Goal: Task Accomplishment & Management: Manage account settings

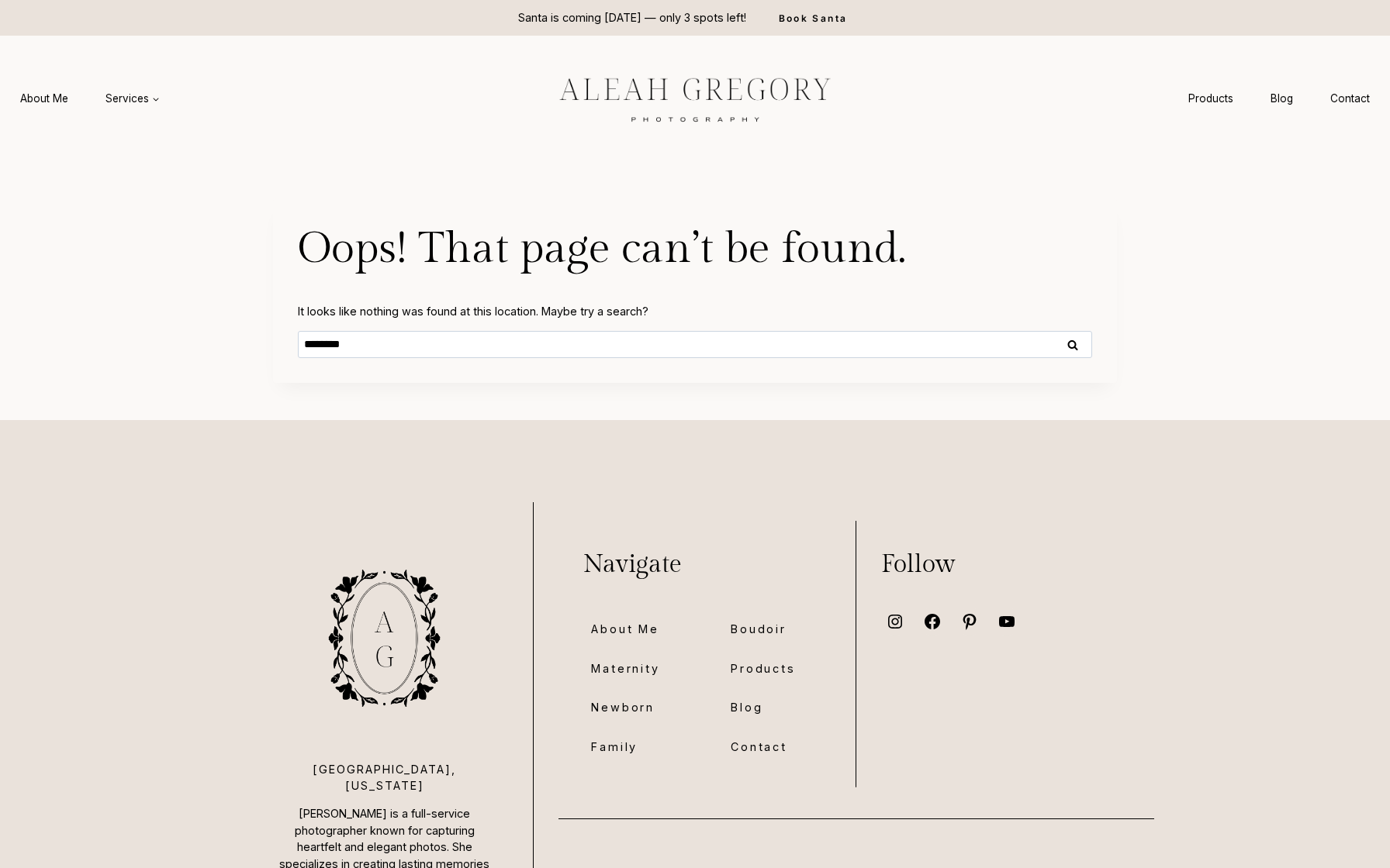
click at [796, 151] on div at bounding box center [695, 99] width 349 height 124
click at [1198, 108] on link "Products" at bounding box center [1211, 99] width 82 height 29
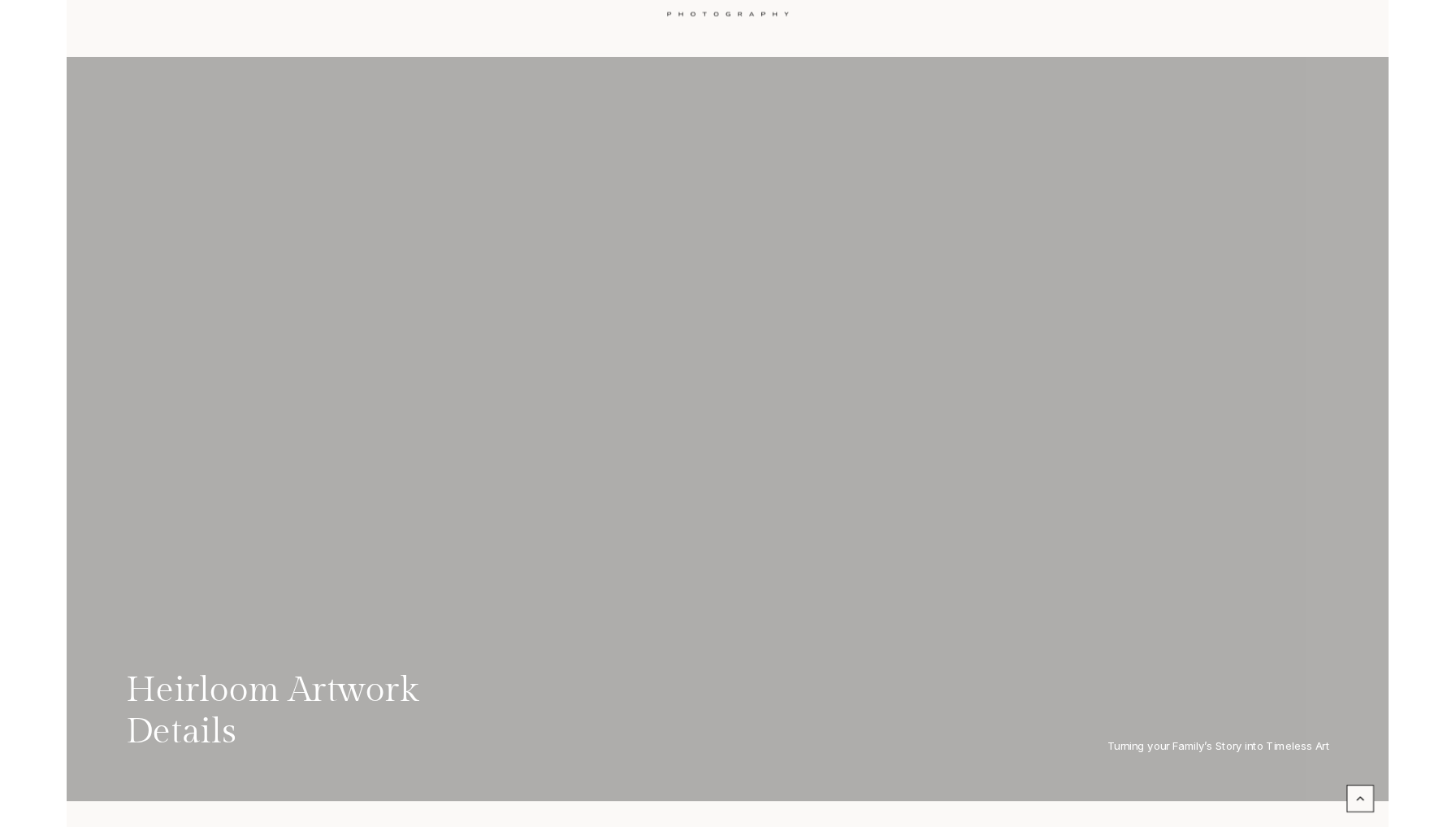
scroll to position [111, 0]
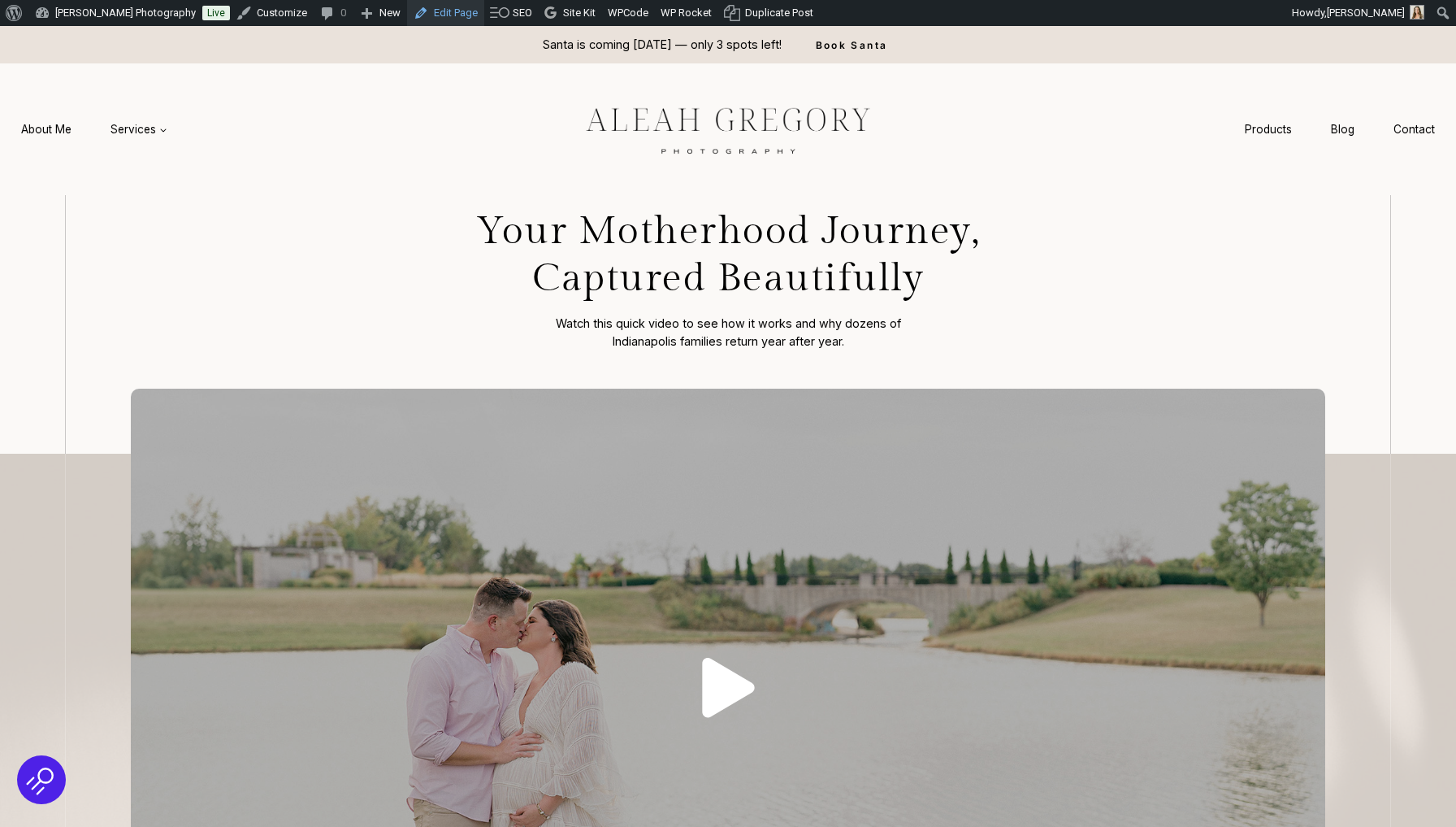
click at [461, 15] on link "Edit Page" at bounding box center [445, 13] width 77 height 26
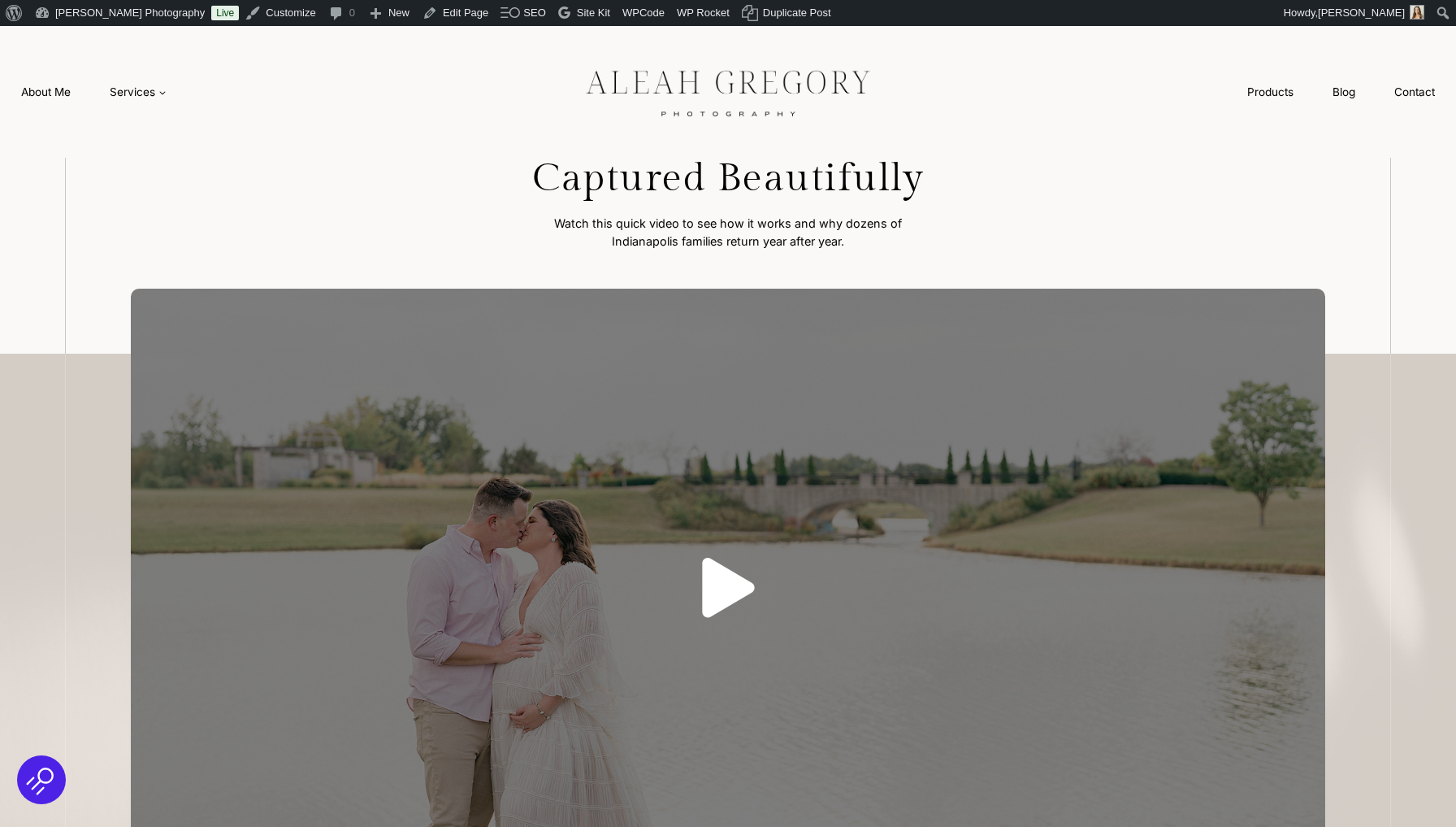
scroll to position [117, 0]
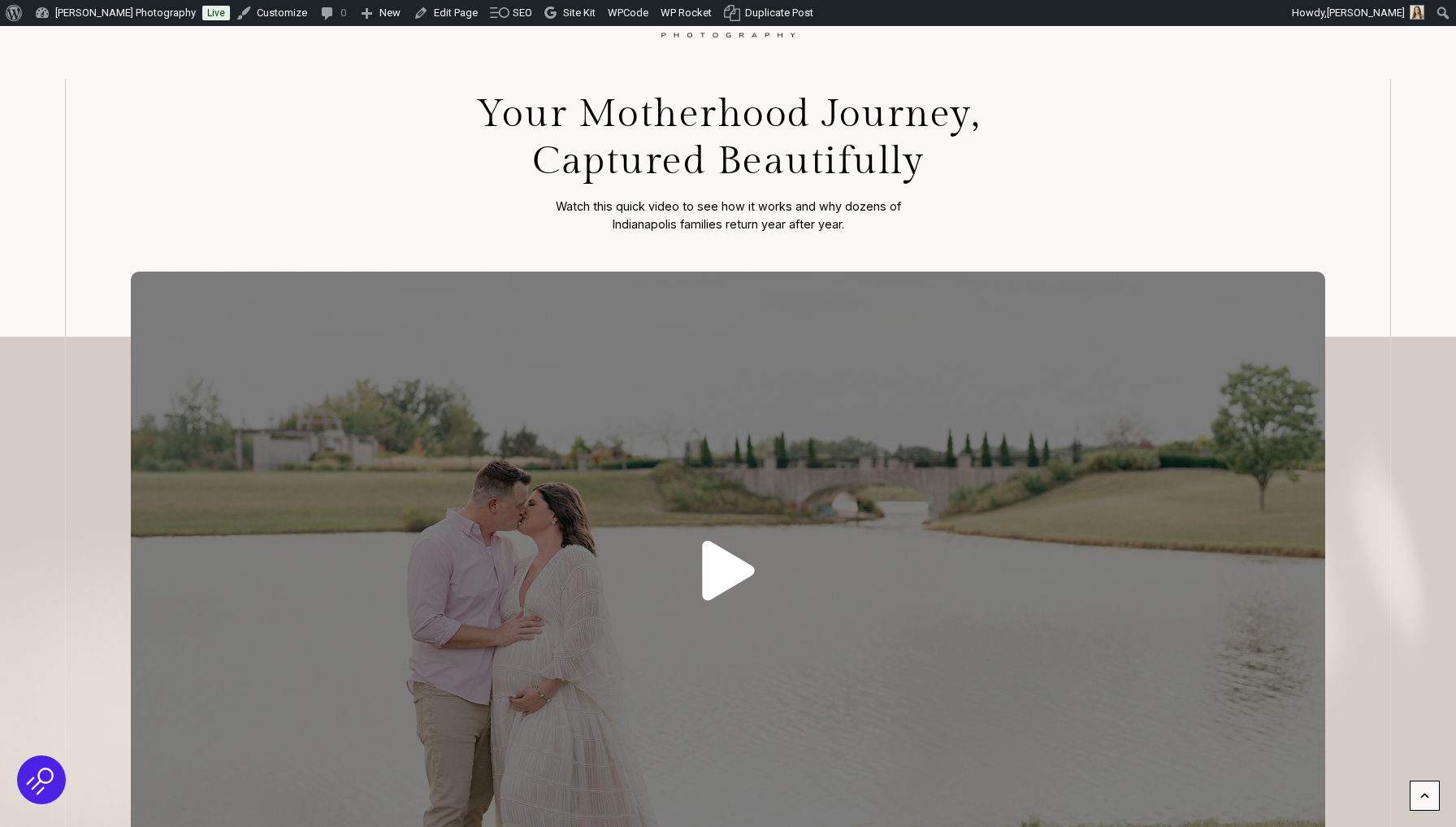
click at [702, 571] on icon at bounding box center [728, 571] width 52 height 60
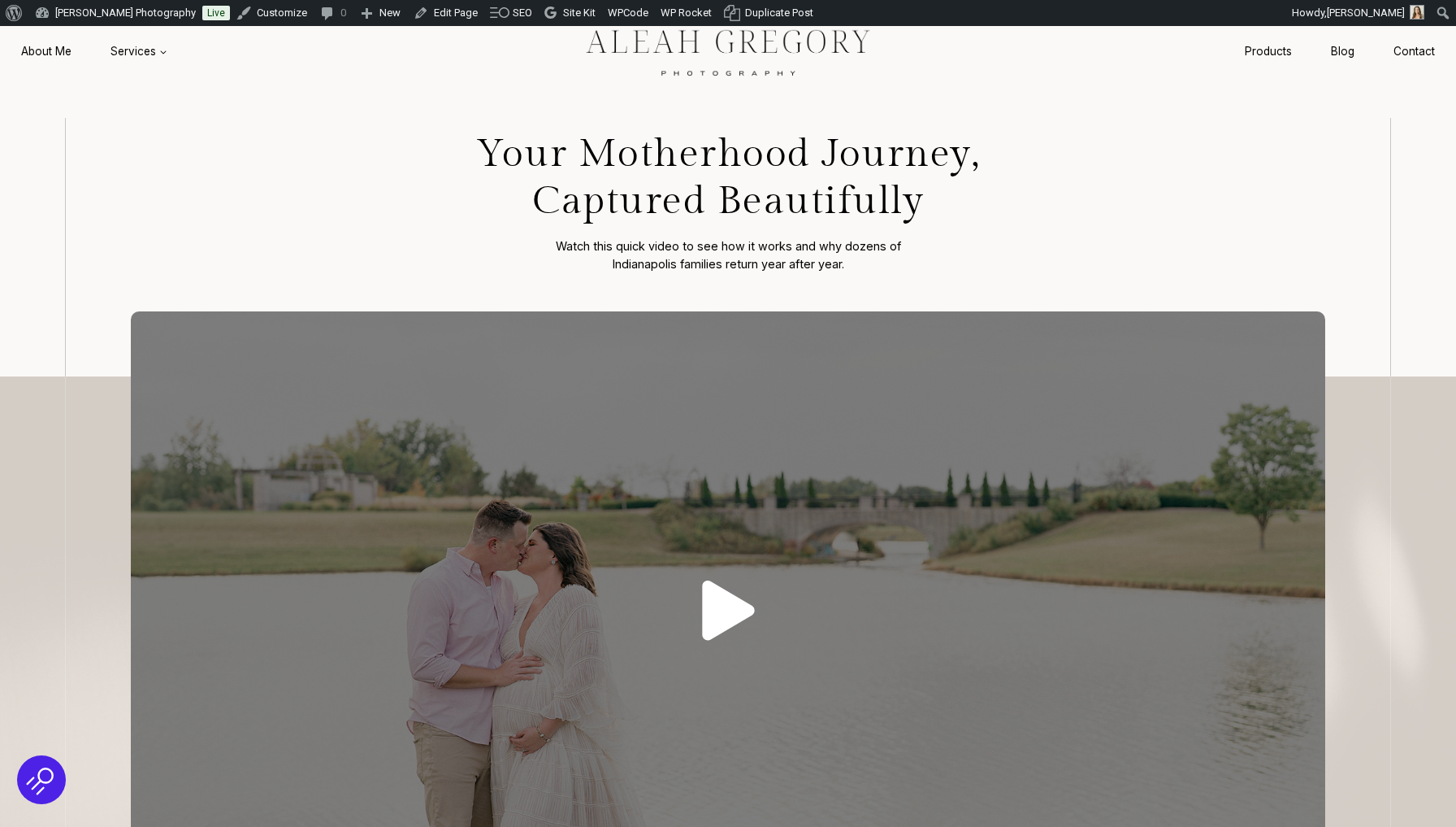
scroll to position [80, 0]
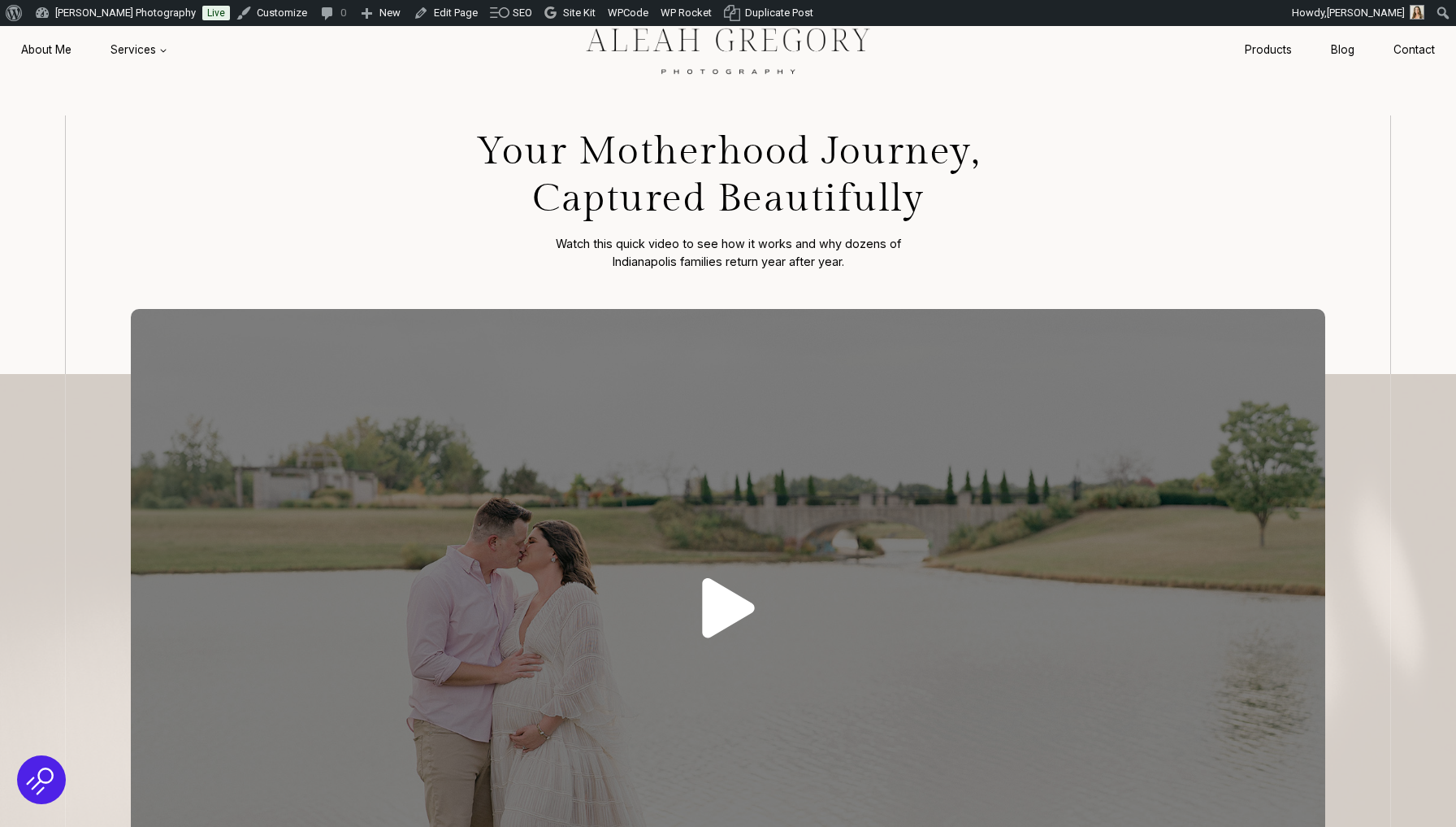
click at [708, 596] on icon at bounding box center [728, 608] width 52 height 60
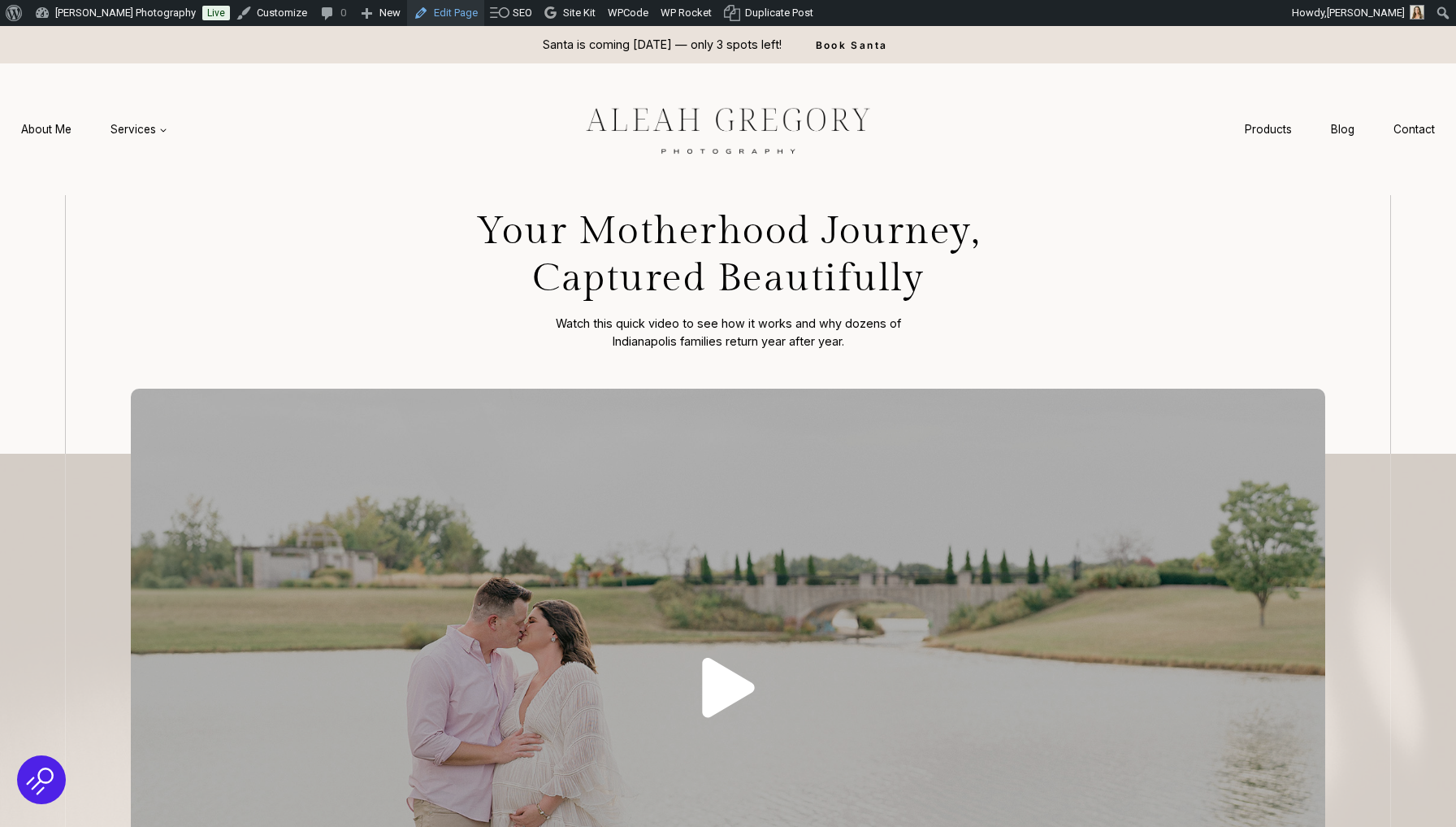
click at [434, 18] on link "Edit Page" at bounding box center [445, 13] width 77 height 26
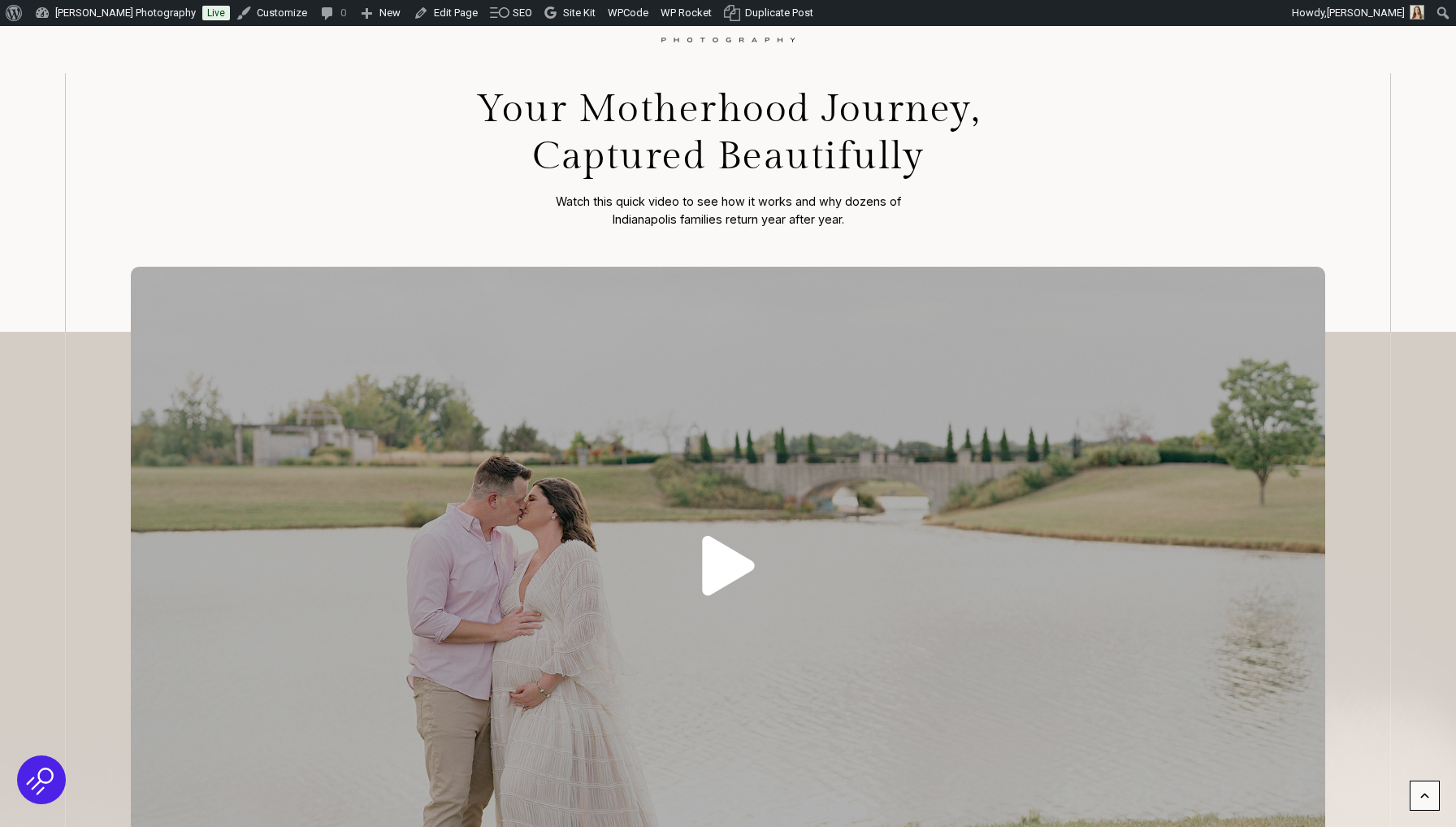
scroll to position [131, 0]
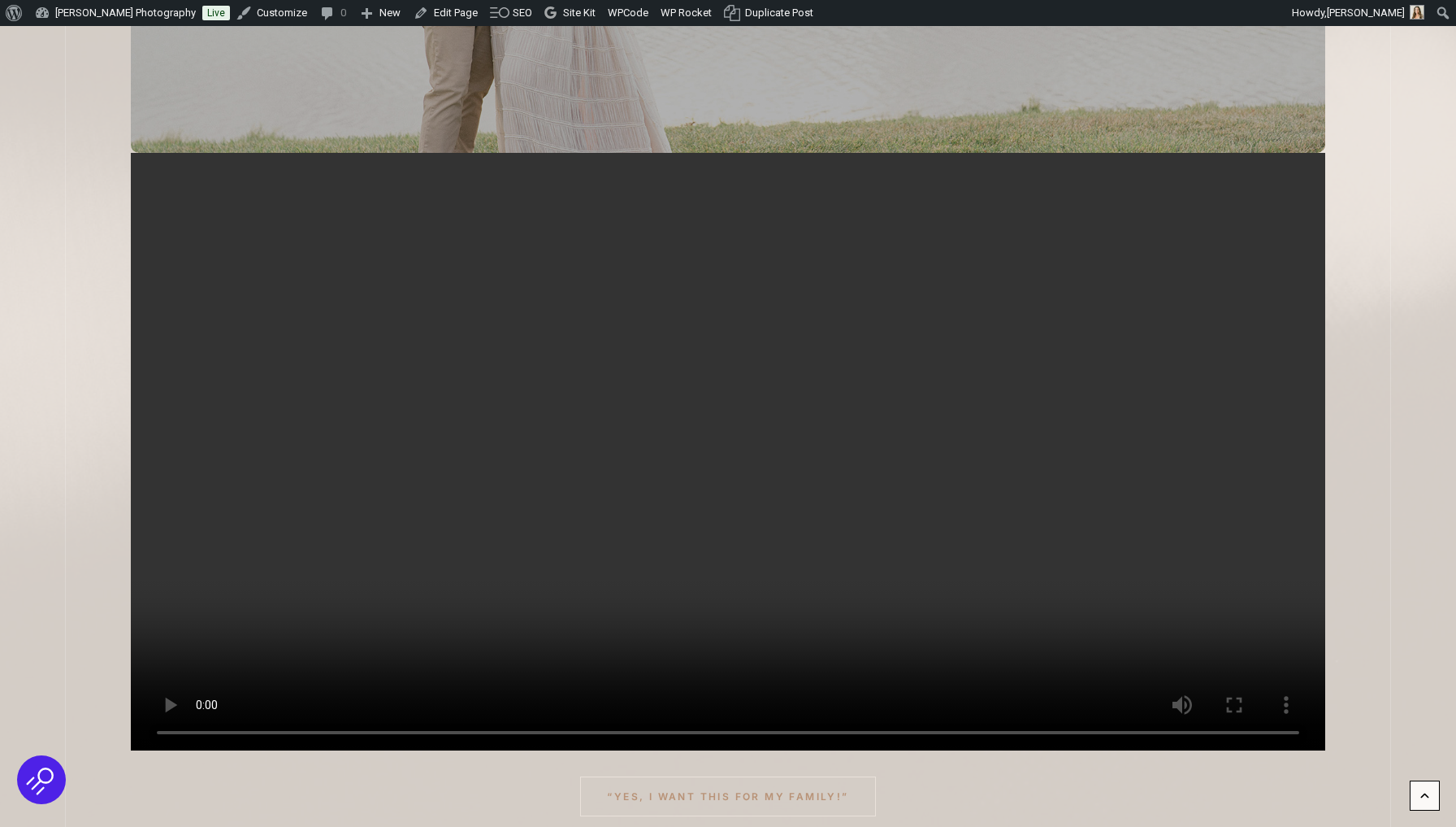
scroll to position [893, 0]
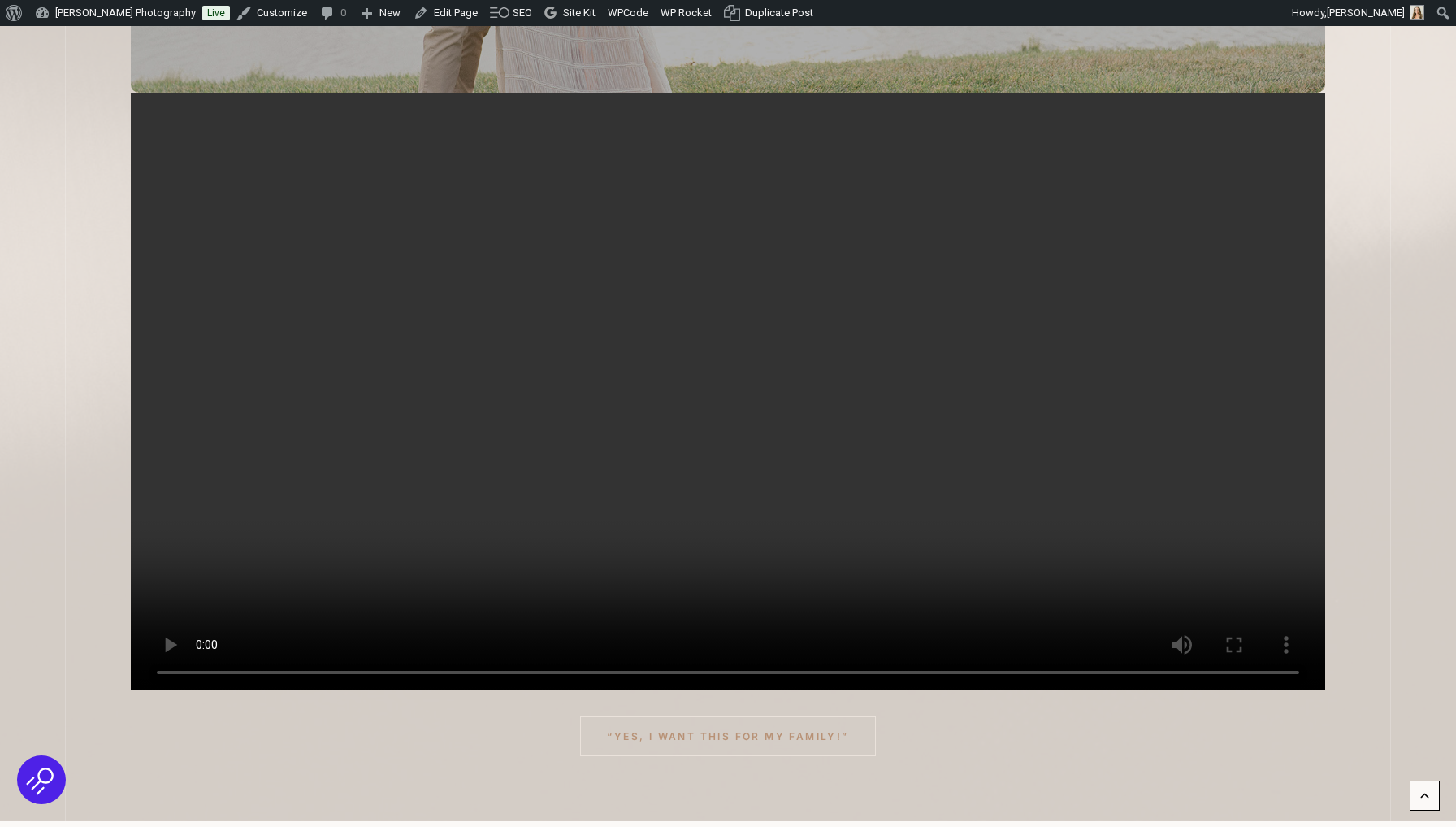
click at [714, 414] on video at bounding box center [728, 391] width 1194 height 598
click at [728, 382] on video at bounding box center [728, 391] width 1194 height 598
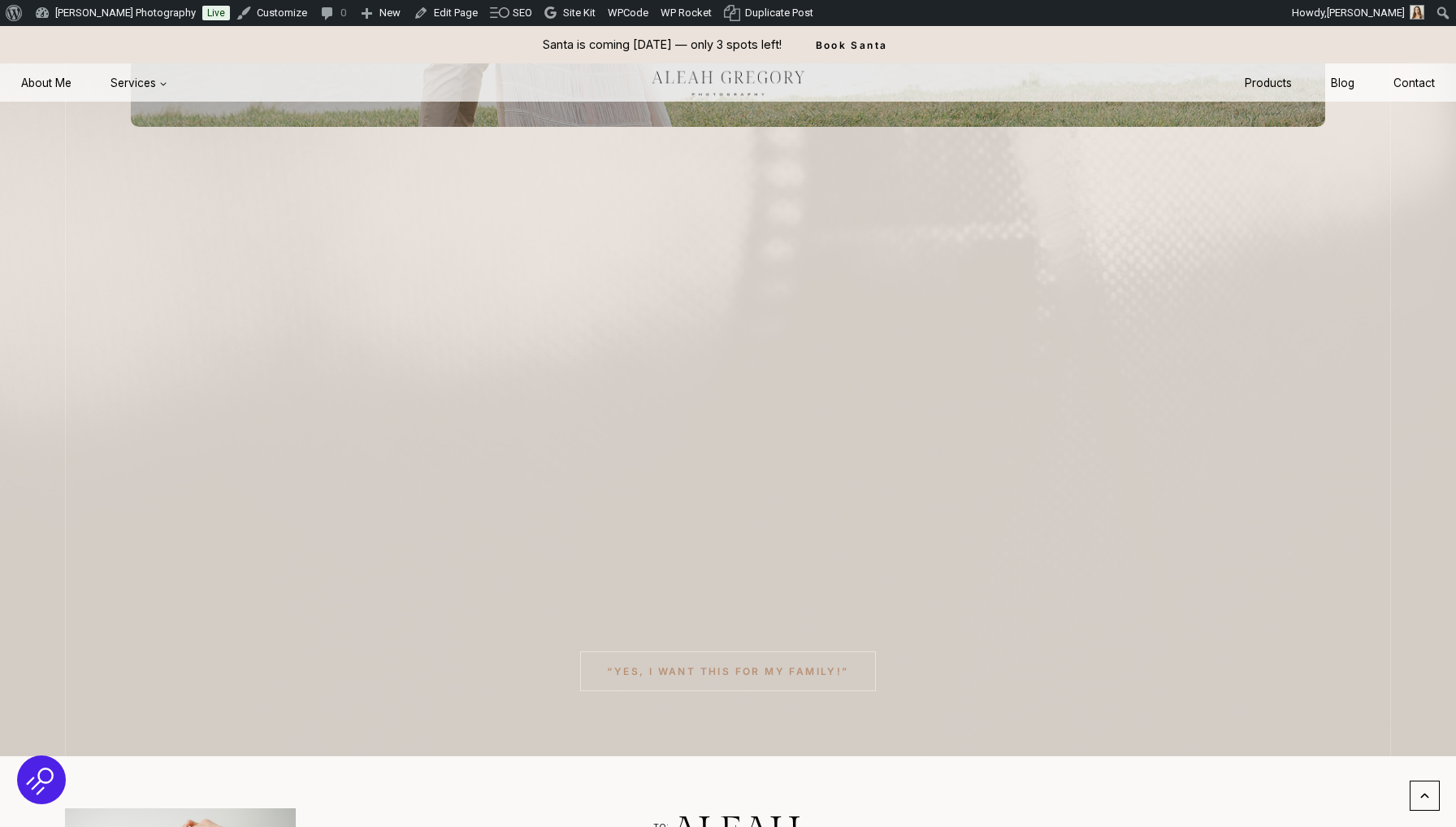
scroll to position [812, 0]
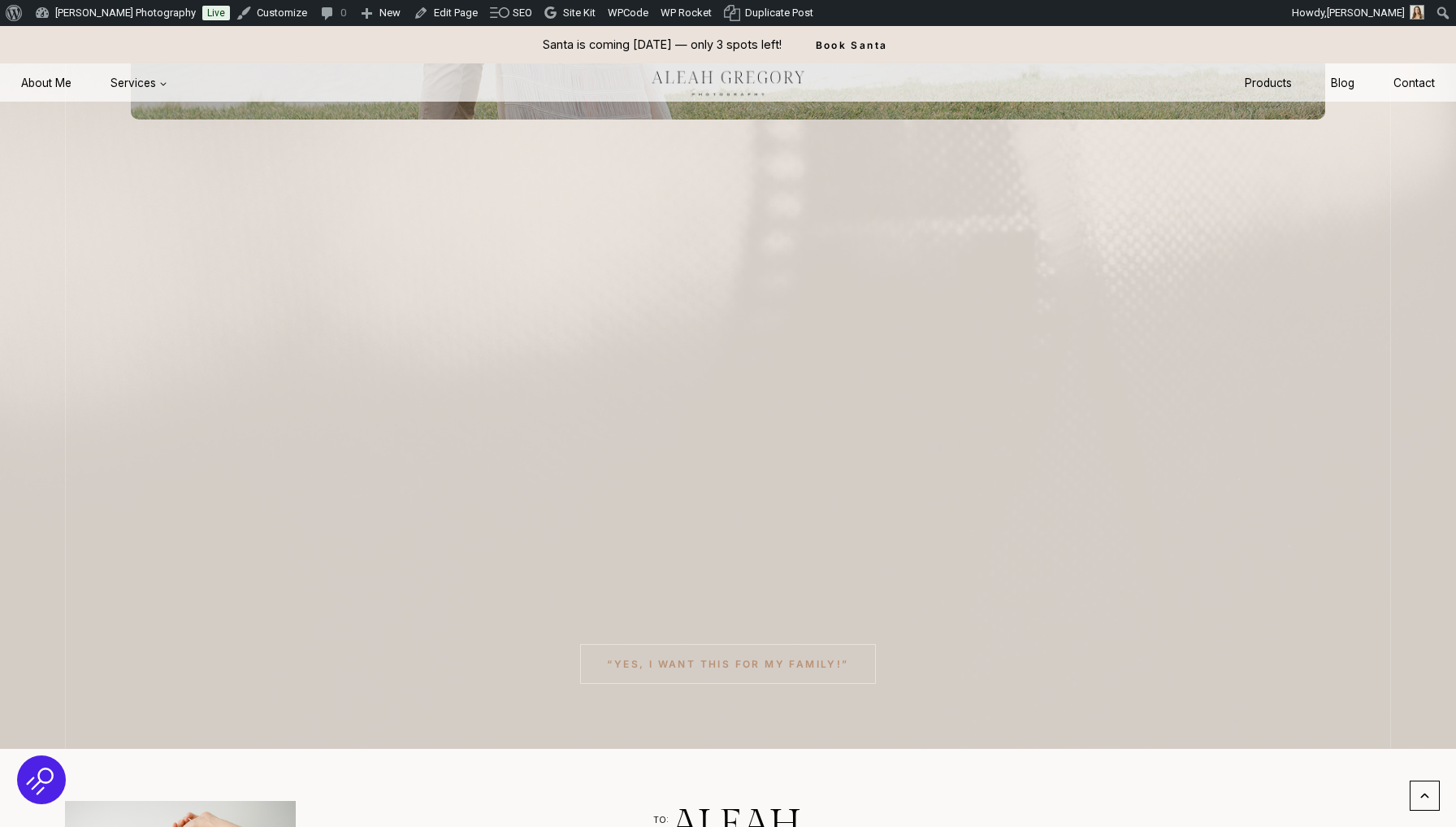
scroll to position [822, 0]
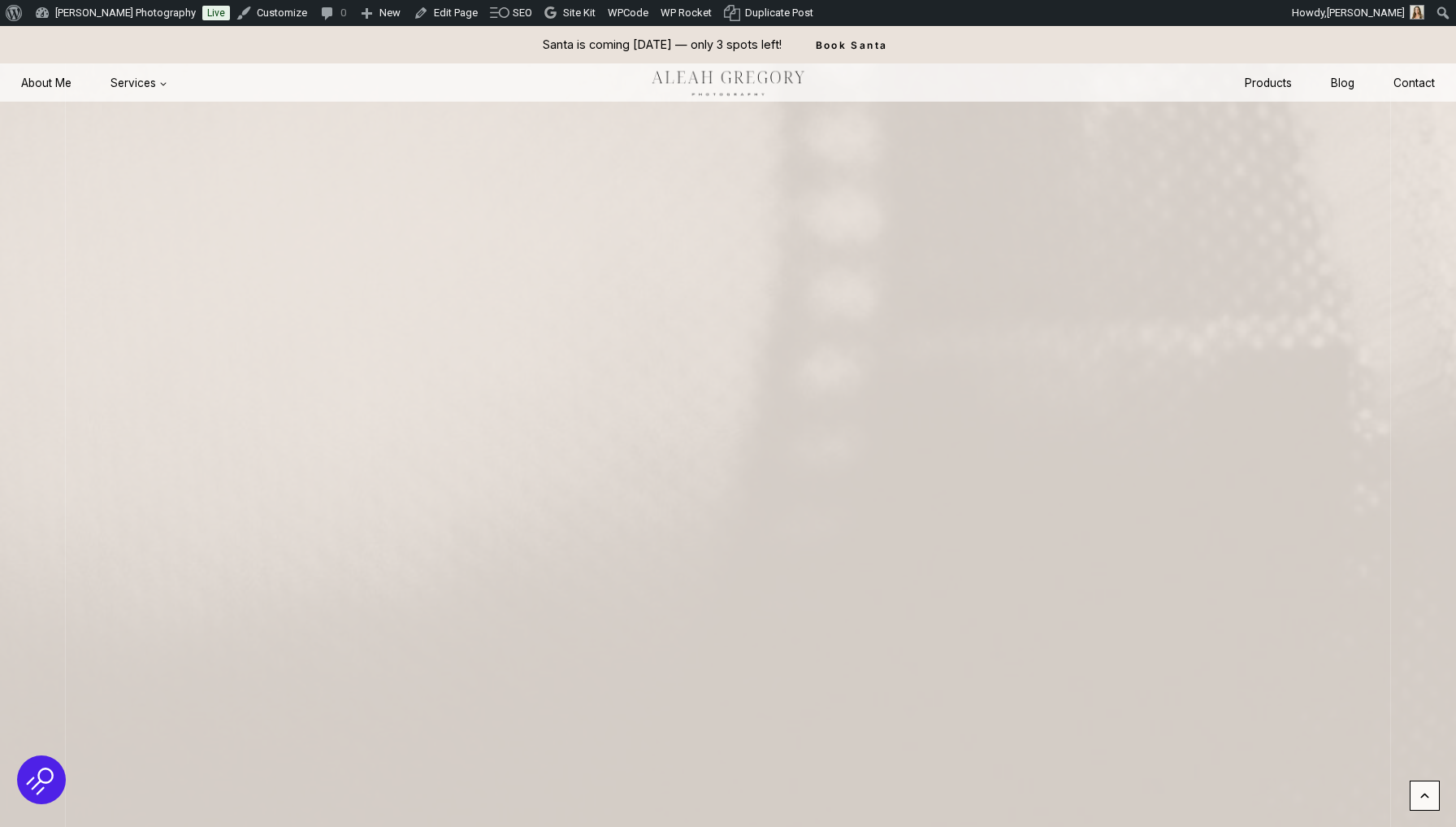
scroll to position [1216, 0]
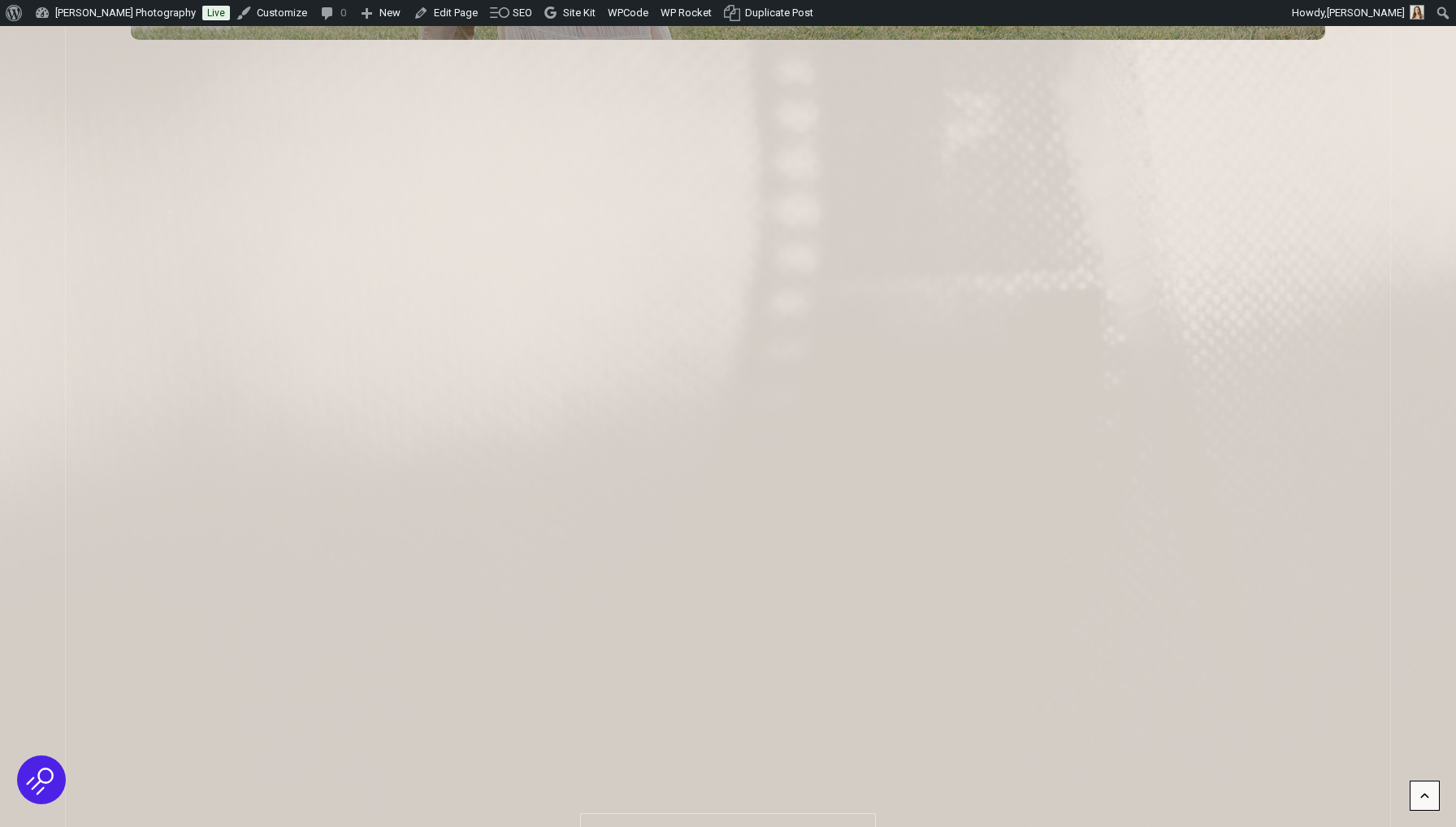
click at [134, 786] on div "Play “Yes, I want this for my family!”" at bounding box center [728, 179] width 1194 height 1344
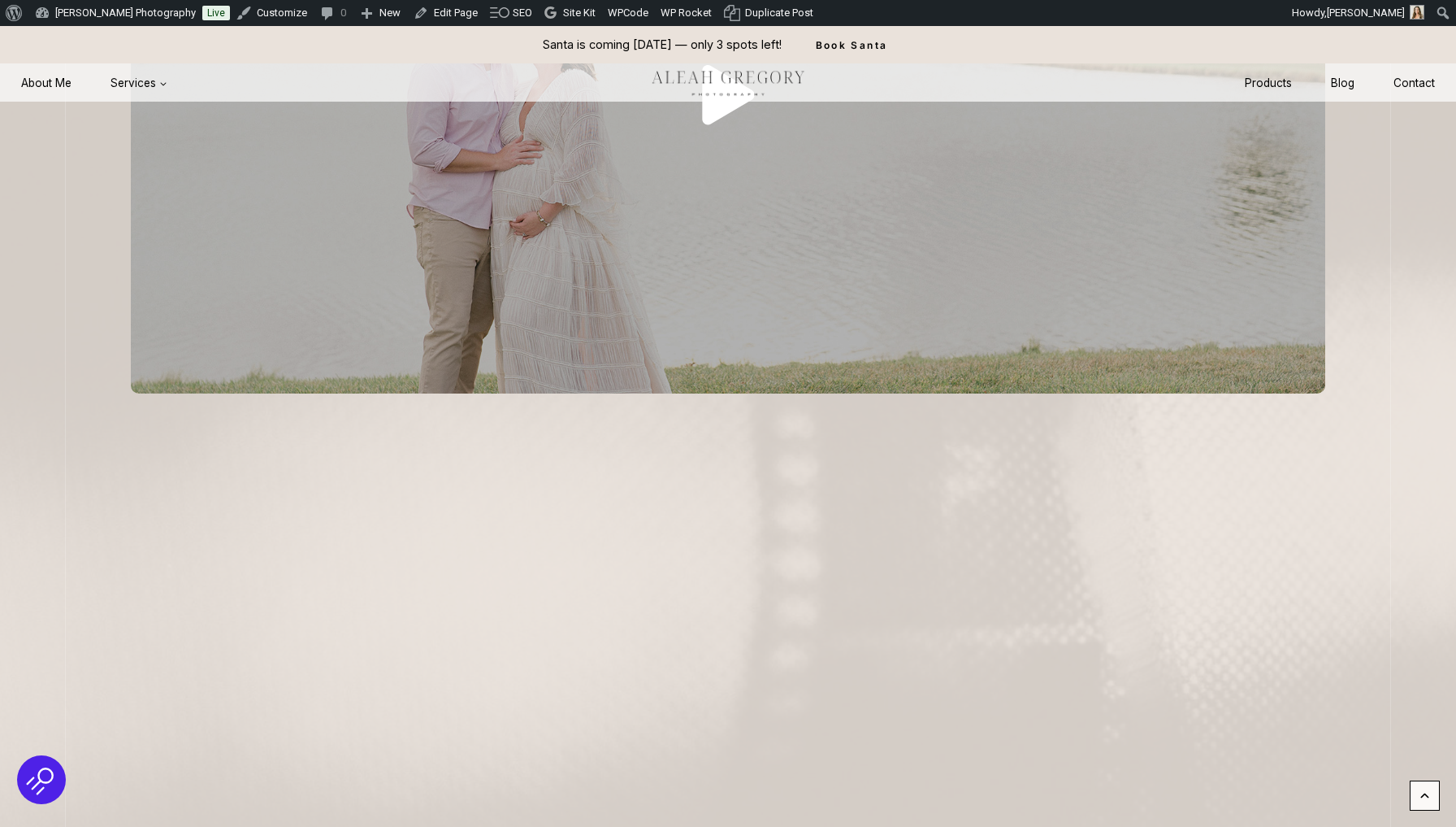
scroll to position [367, 0]
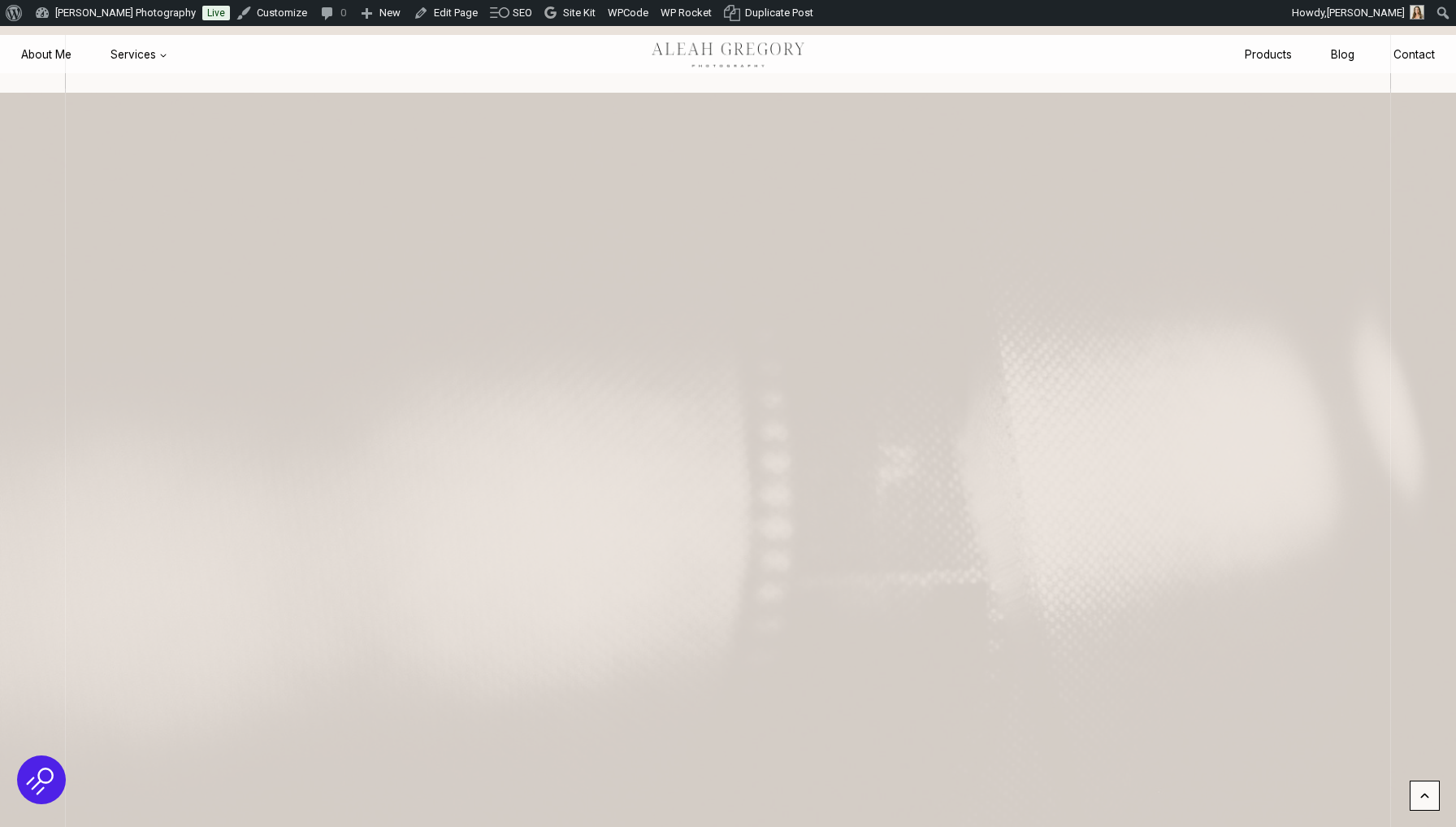
scroll to position [338, 0]
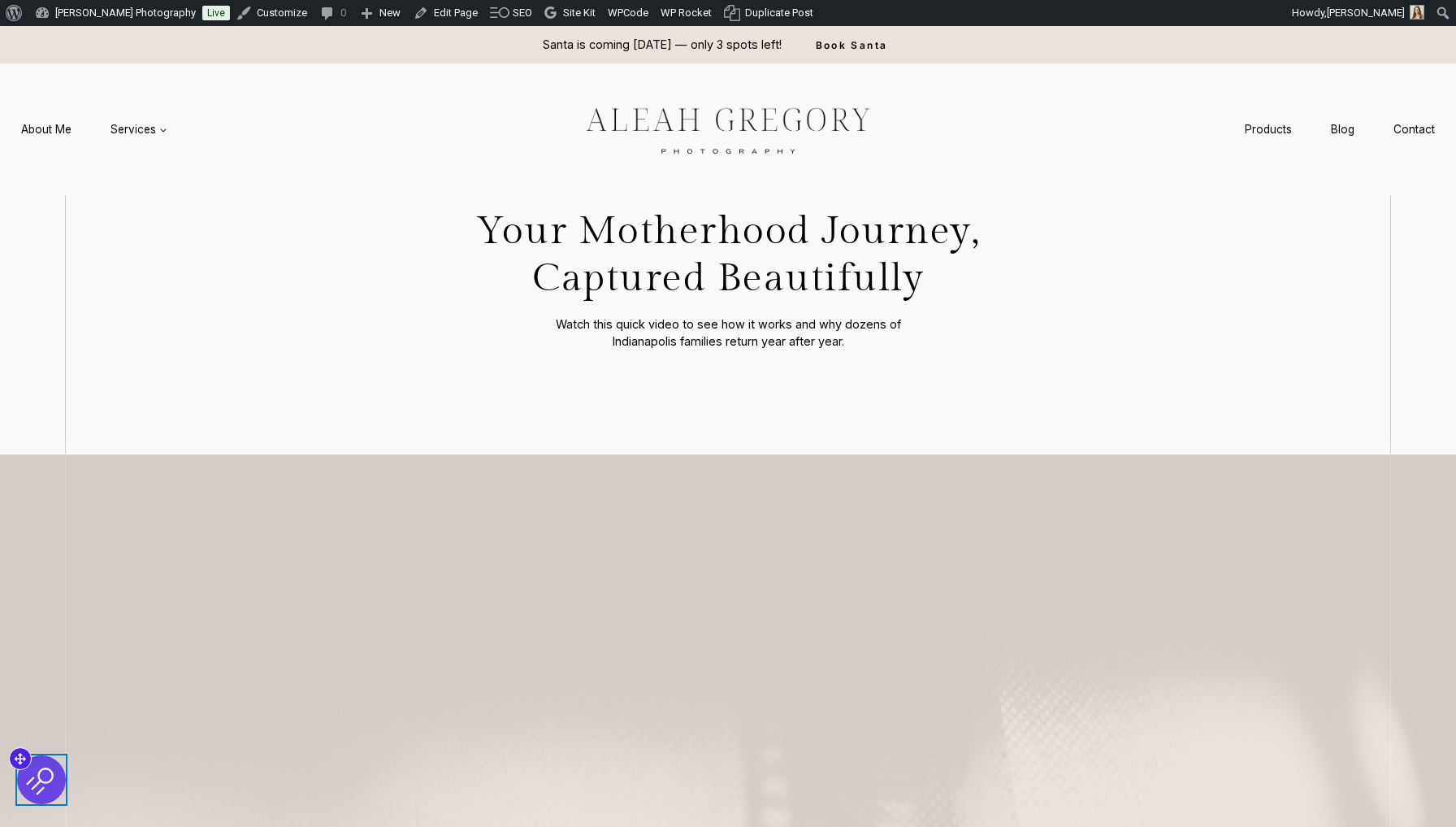
click at [33, 780] on img at bounding box center [41, 780] width 30 height 30
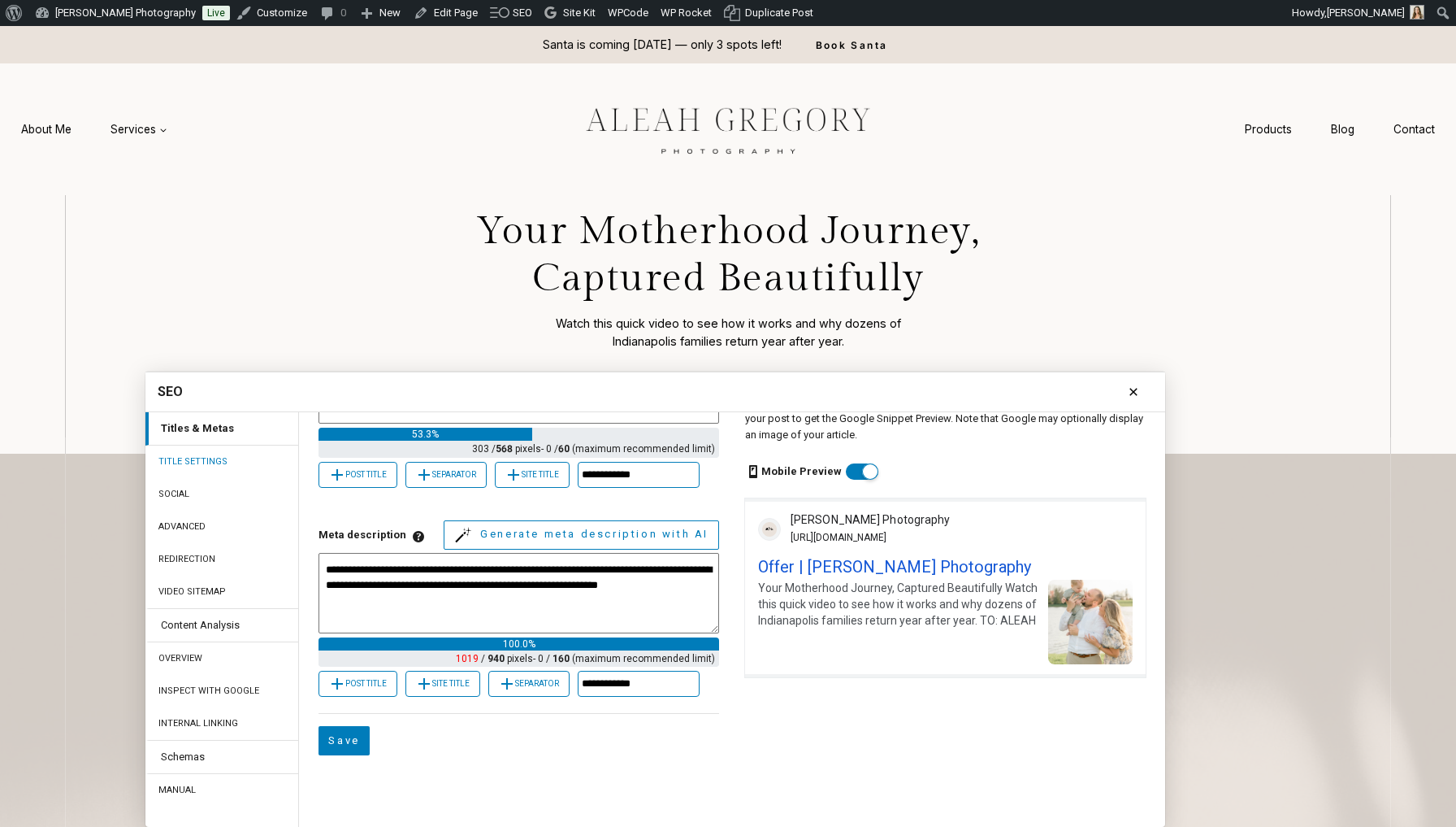
scroll to position [77, 0]
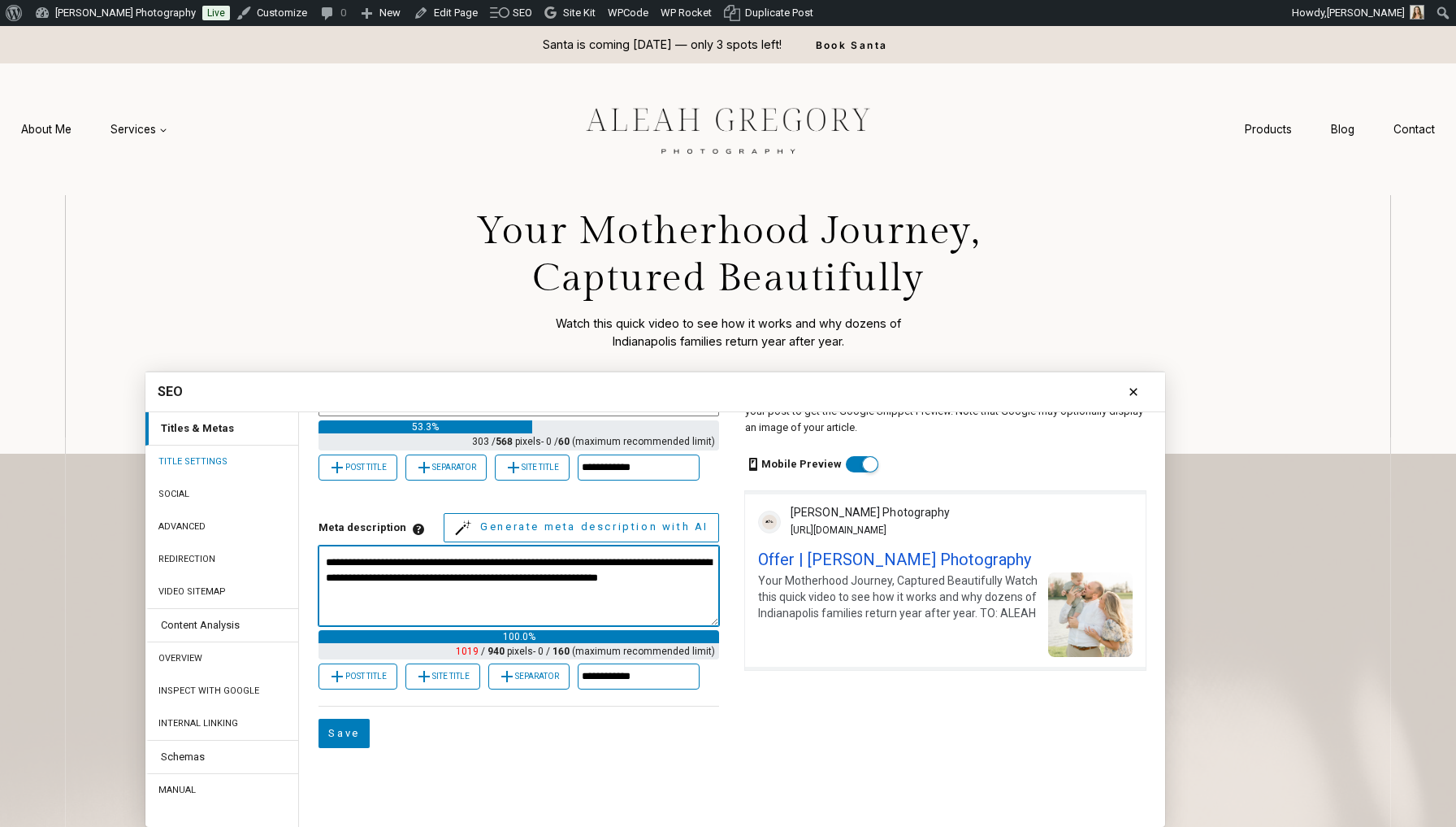
drag, startPoint x: 327, startPoint y: 590, endPoint x: 389, endPoint y: 620, distance: 68.9
click at [389, 620] on textarea "Meta description Meta description A meta description tag should generally infor…" at bounding box center [518, 585] width 400 height 80
drag, startPoint x: 389, startPoint y: 620, endPoint x: 338, endPoint y: 587, distance: 60.7
click at [338, 587] on textarea "Meta description Meta description A meta description tag should generally infor…" at bounding box center [518, 585] width 400 height 80
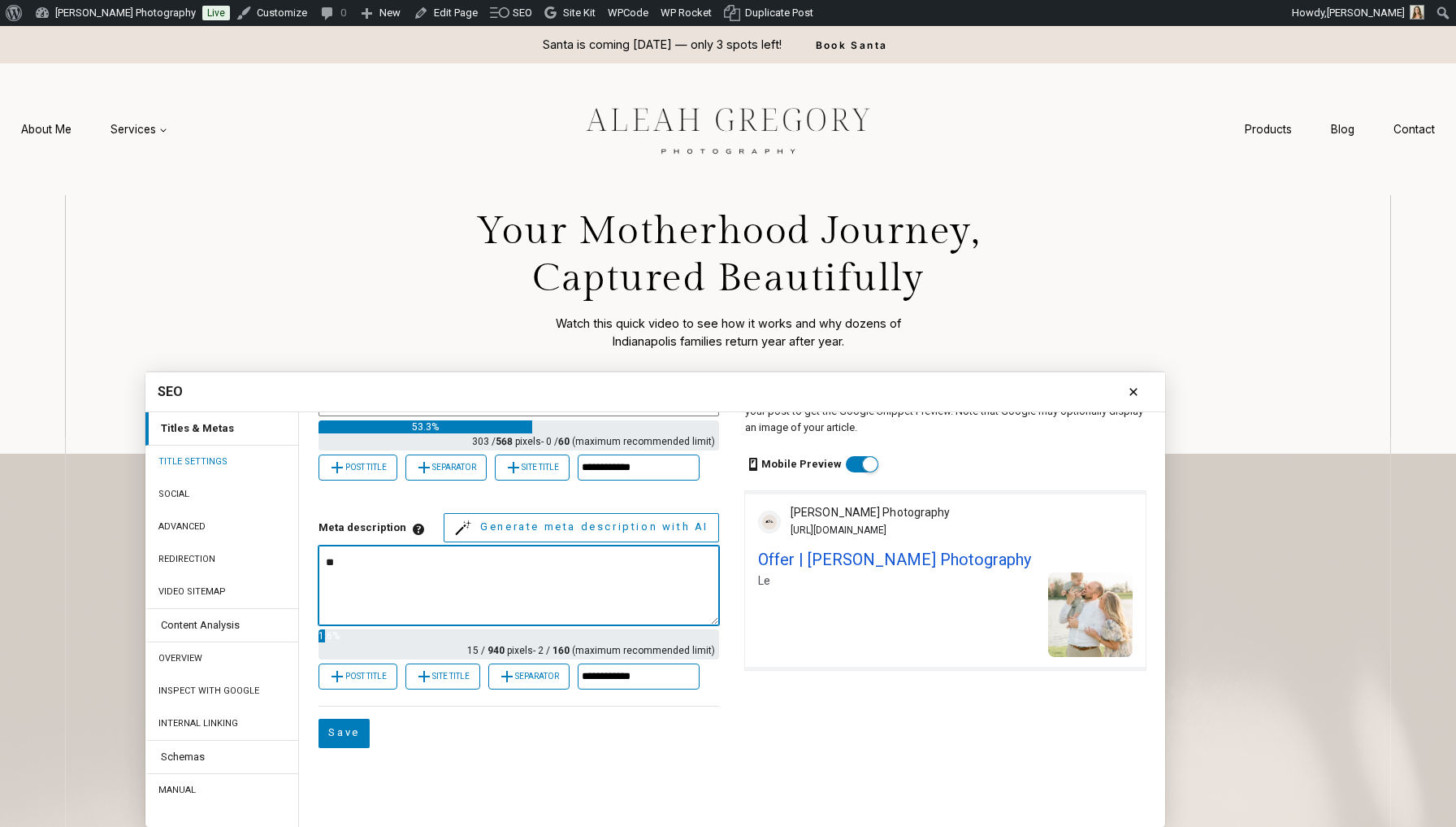
type textarea "*"
click at [477, 585] on textarea "**********" at bounding box center [518, 585] width 400 height 80
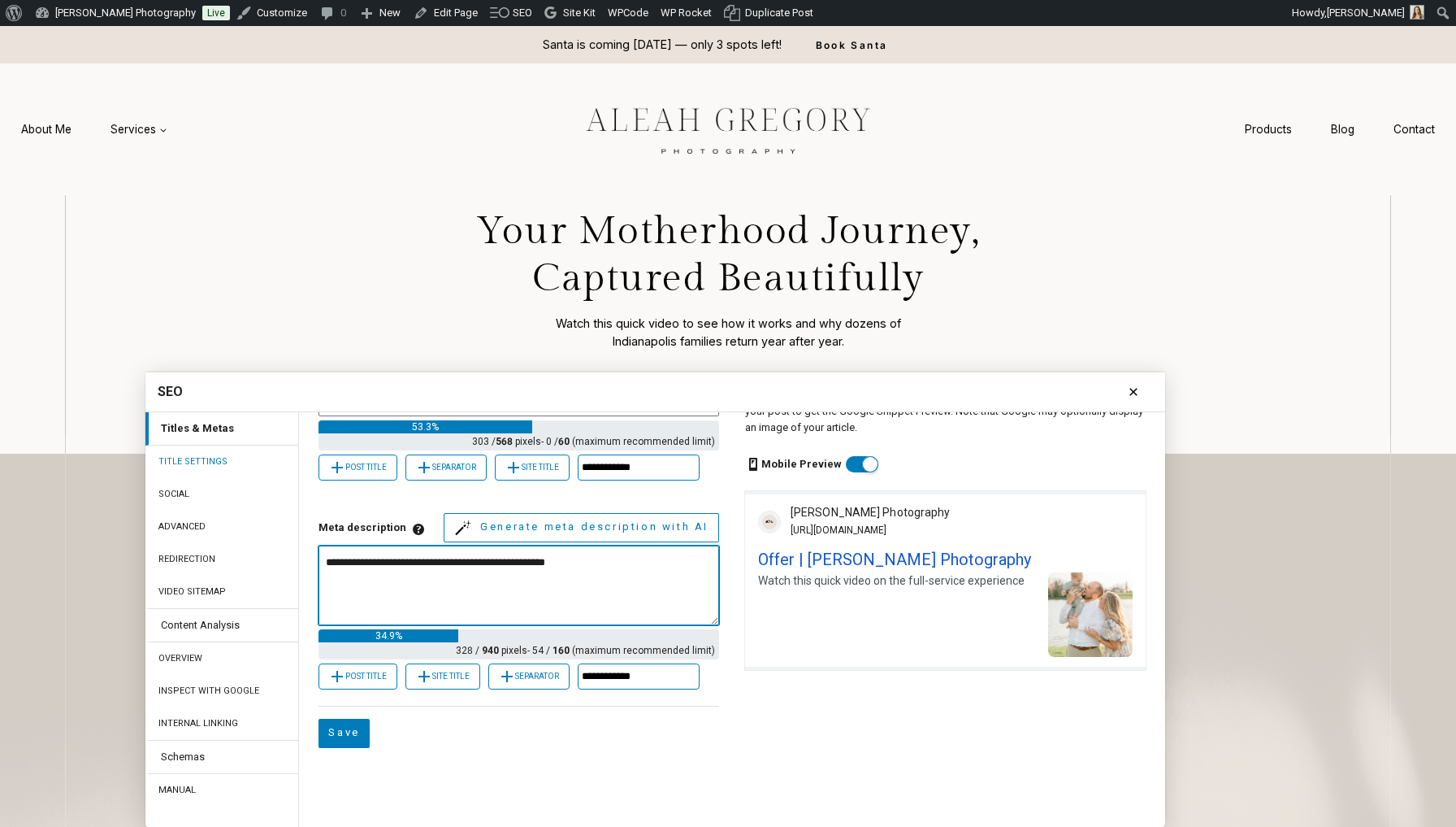
click at [602, 590] on textarea "**********" at bounding box center [518, 585] width 400 height 80
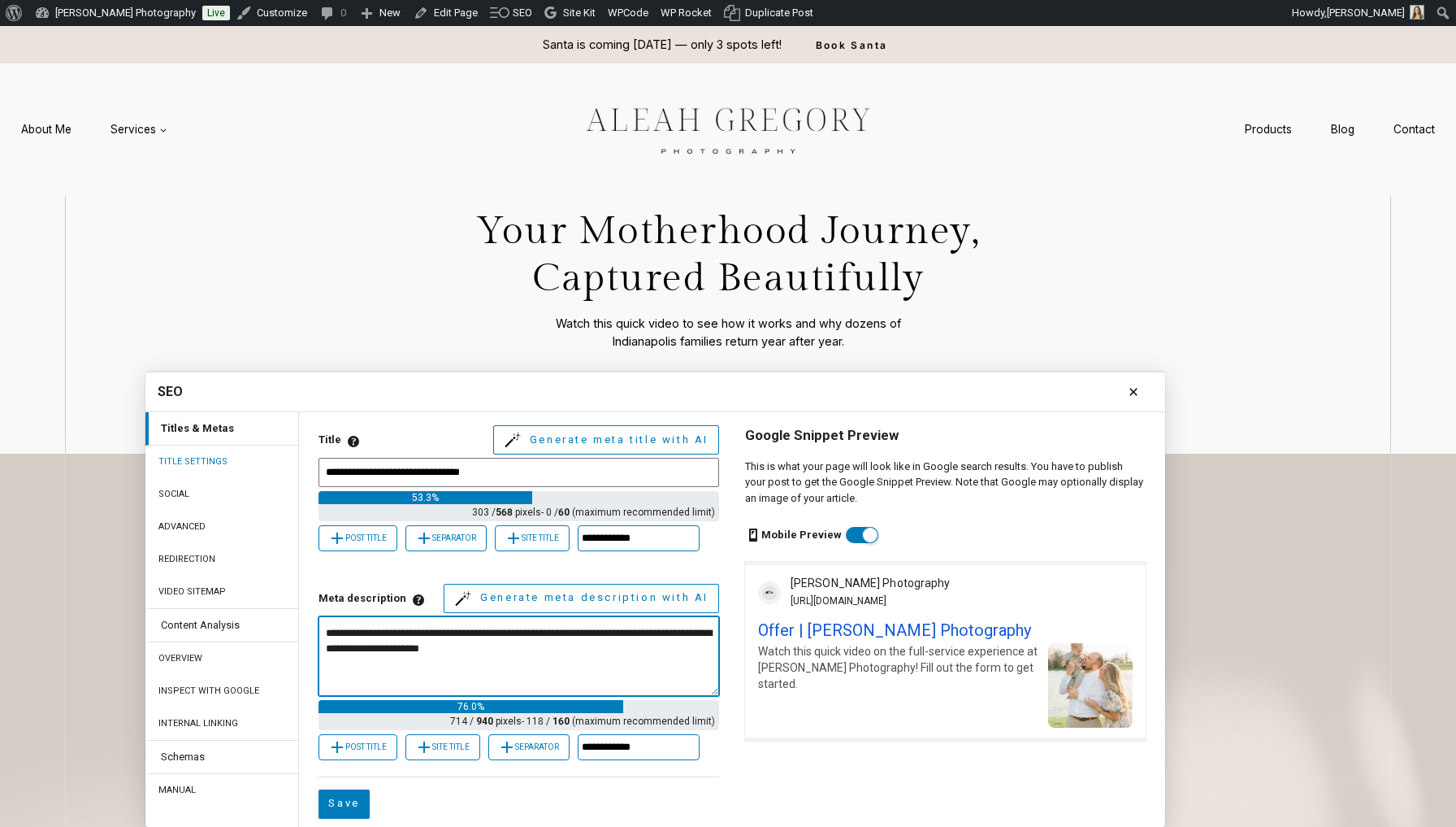
scroll to position [0, 0]
type textarea "**********"
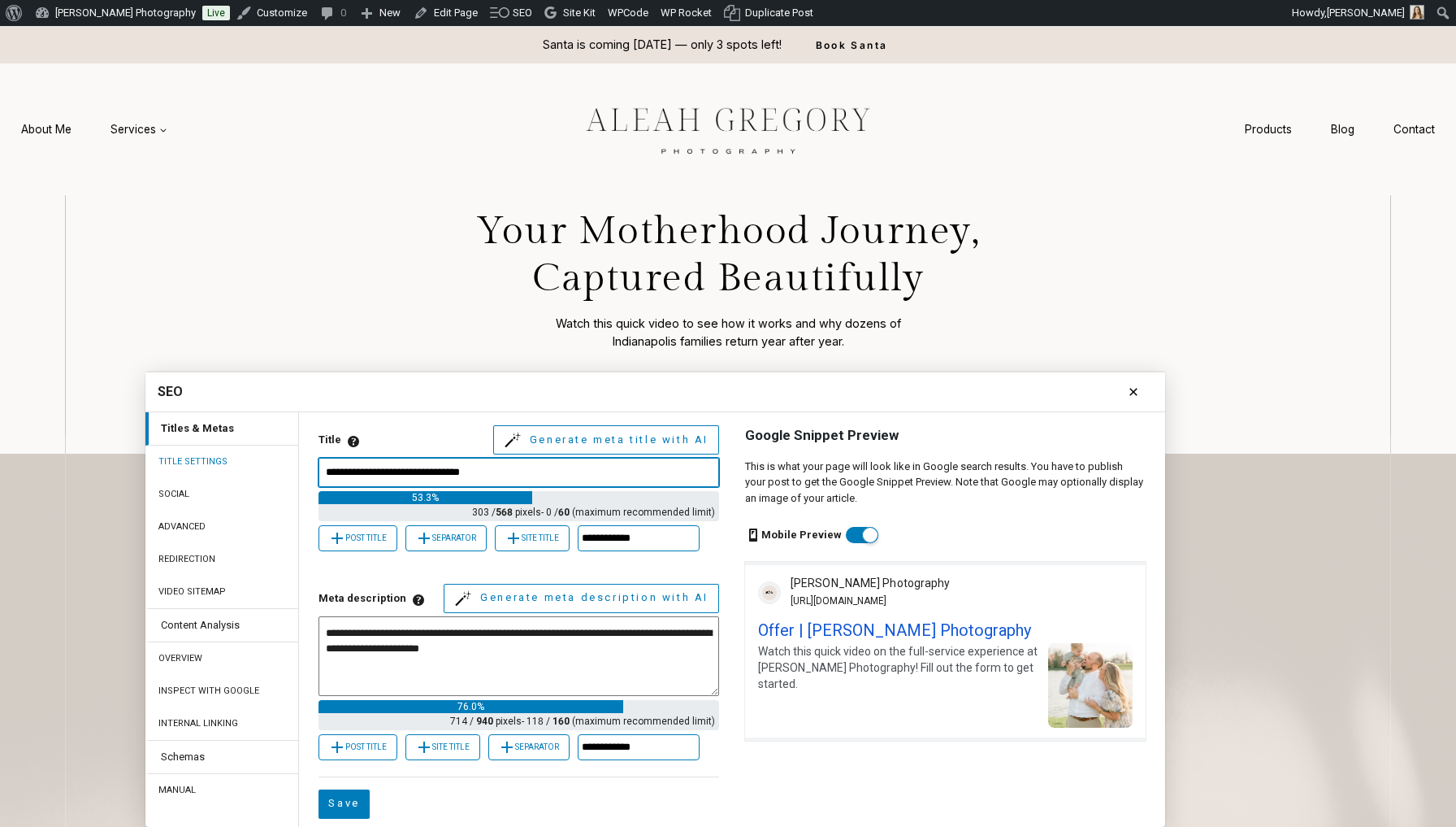
drag, startPoint x: 345, startPoint y: 477, endPoint x: 311, endPoint y: 477, distance: 34.0
click at [311, 477] on div "Title Meta Title Titles are critical to give users a quick insight into the con…" at bounding box center [731, 640] width 866 height 455
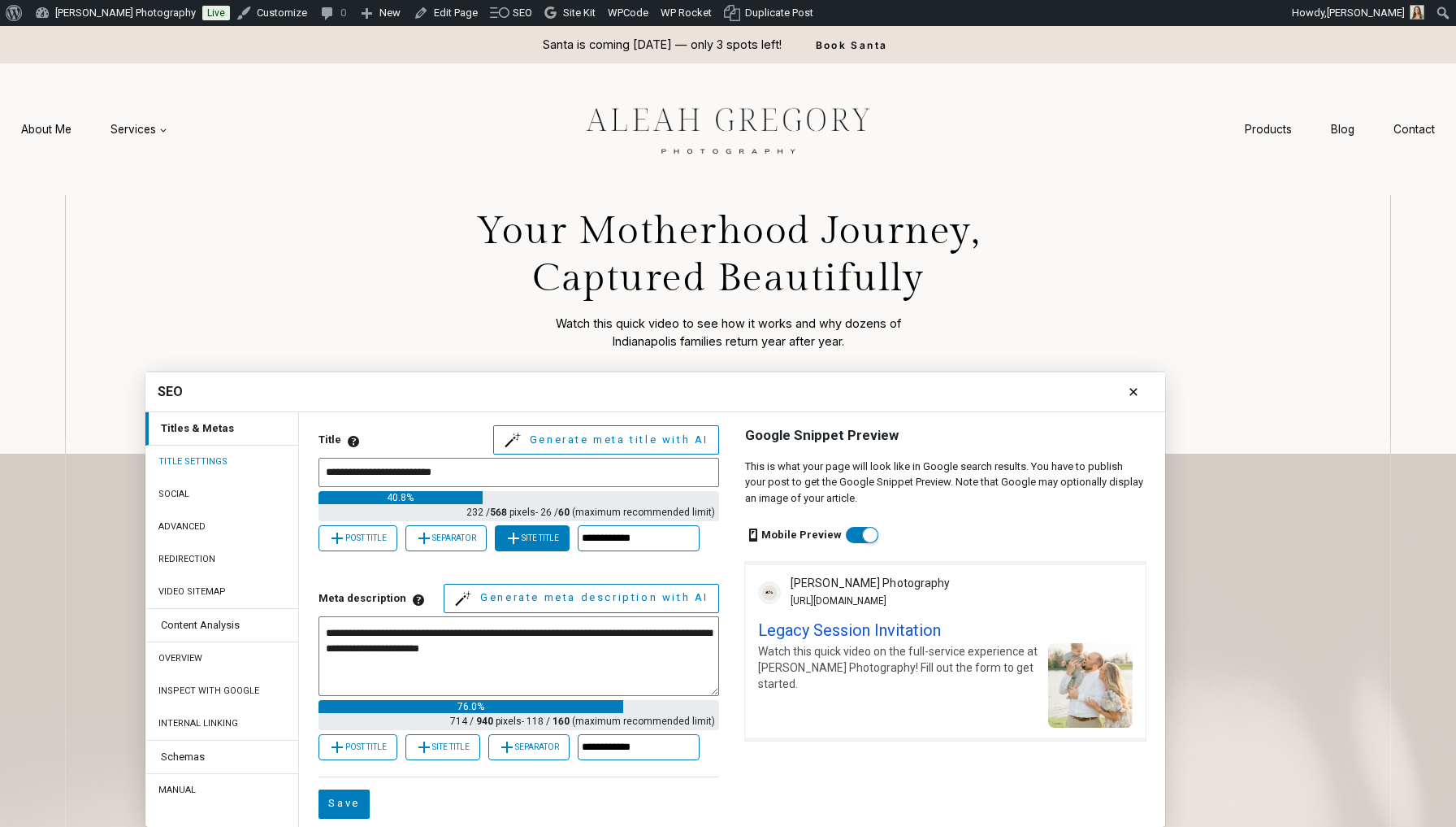
click at [548, 547] on div "Site Title" at bounding box center [532, 538] width 74 height 26
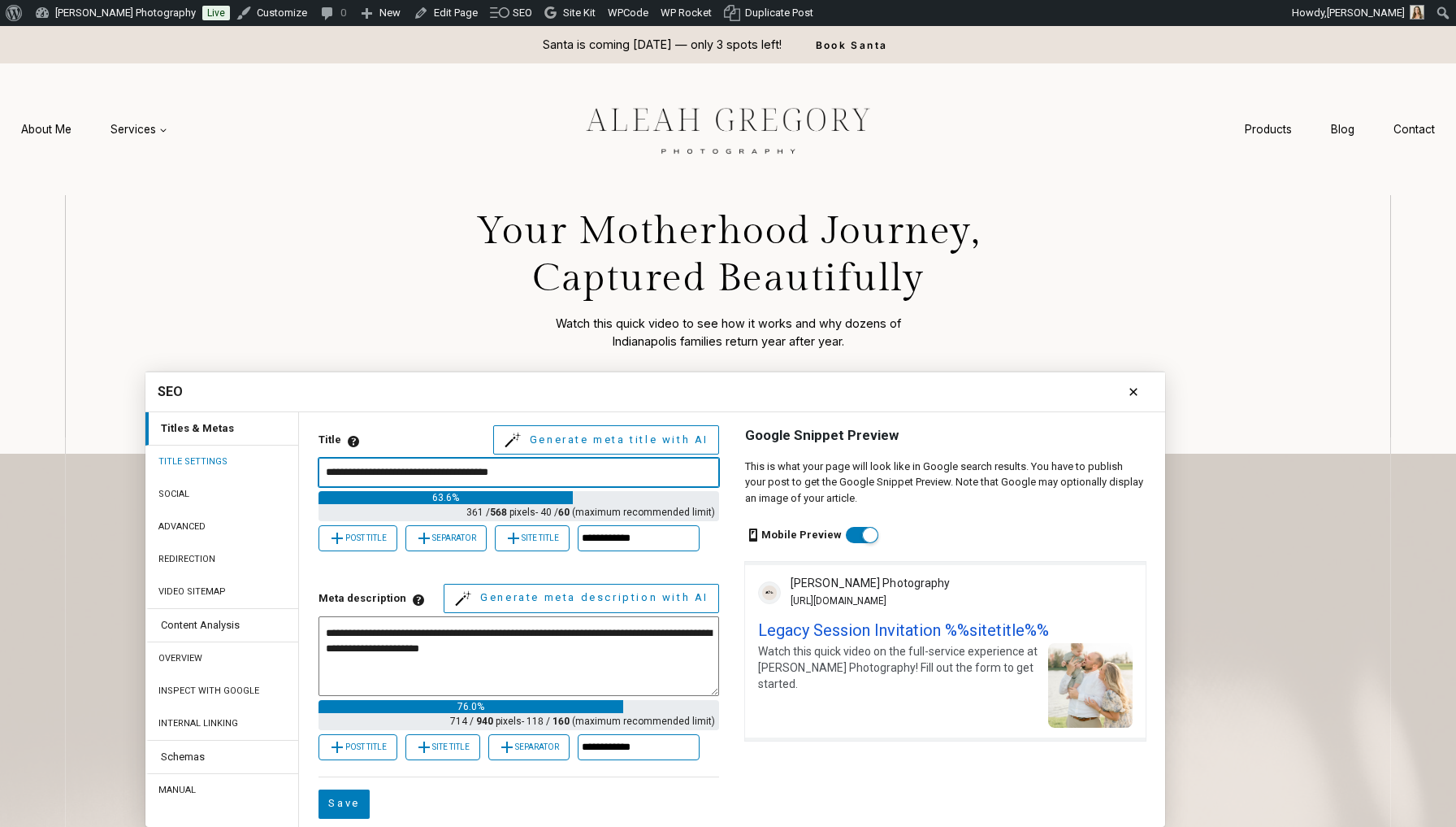
click at [456, 474] on input "**********" at bounding box center [518, 472] width 400 height 30
click at [456, 551] on div "Post Title Separator Site Title" at bounding box center [518, 538] width 400 height 26
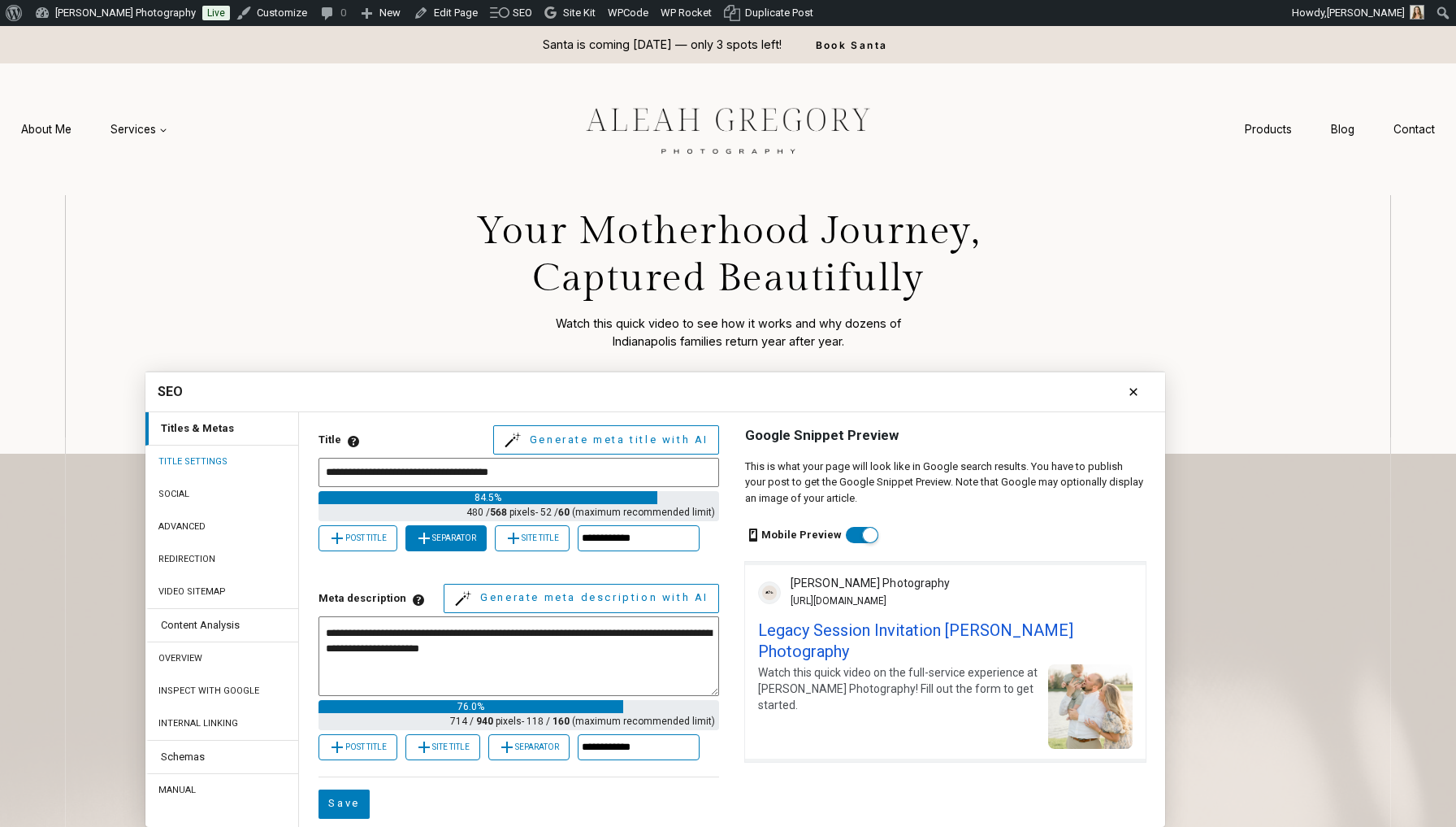
click at [455, 544] on div "Separator" at bounding box center [446, 538] width 81 height 26
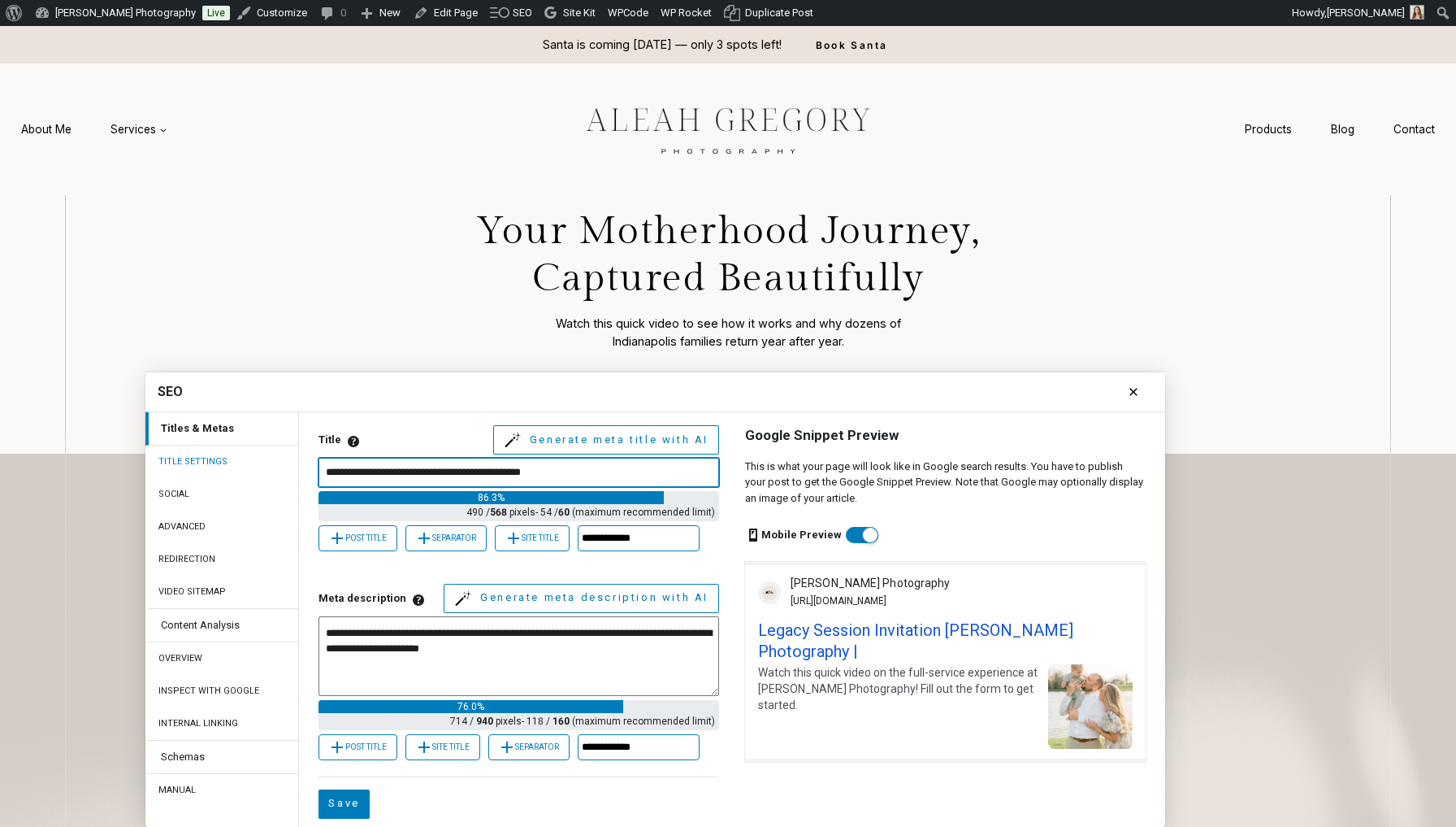
drag, startPoint x: 449, startPoint y: 468, endPoint x: 673, endPoint y: 469, distance: 224.0
click at [673, 469] on input "**********" at bounding box center [518, 472] width 400 height 30
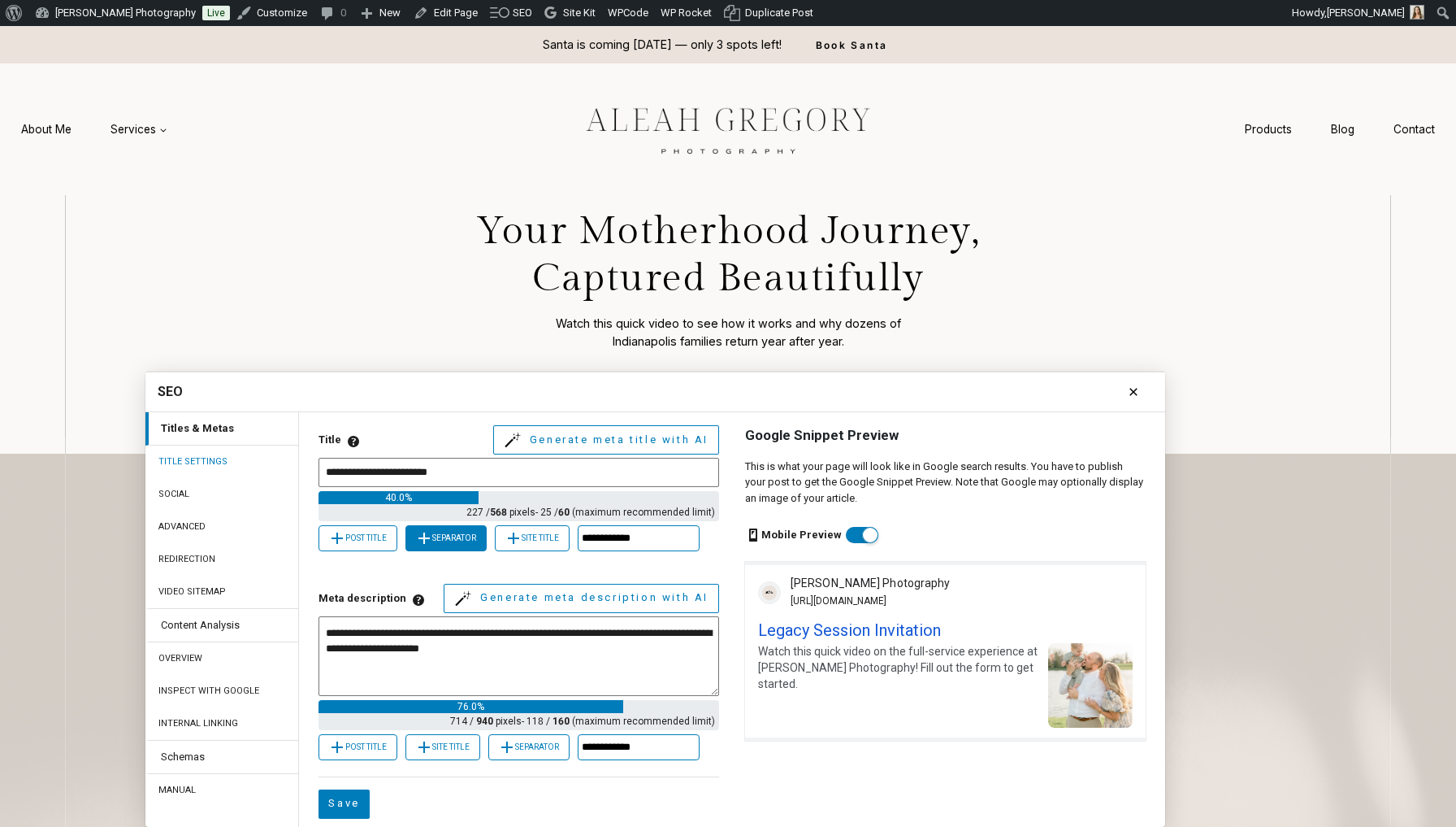
click at [474, 543] on div "Separator" at bounding box center [446, 538] width 81 height 26
click at [534, 541] on div "Site Title" at bounding box center [532, 538] width 74 height 26
type input "**********"
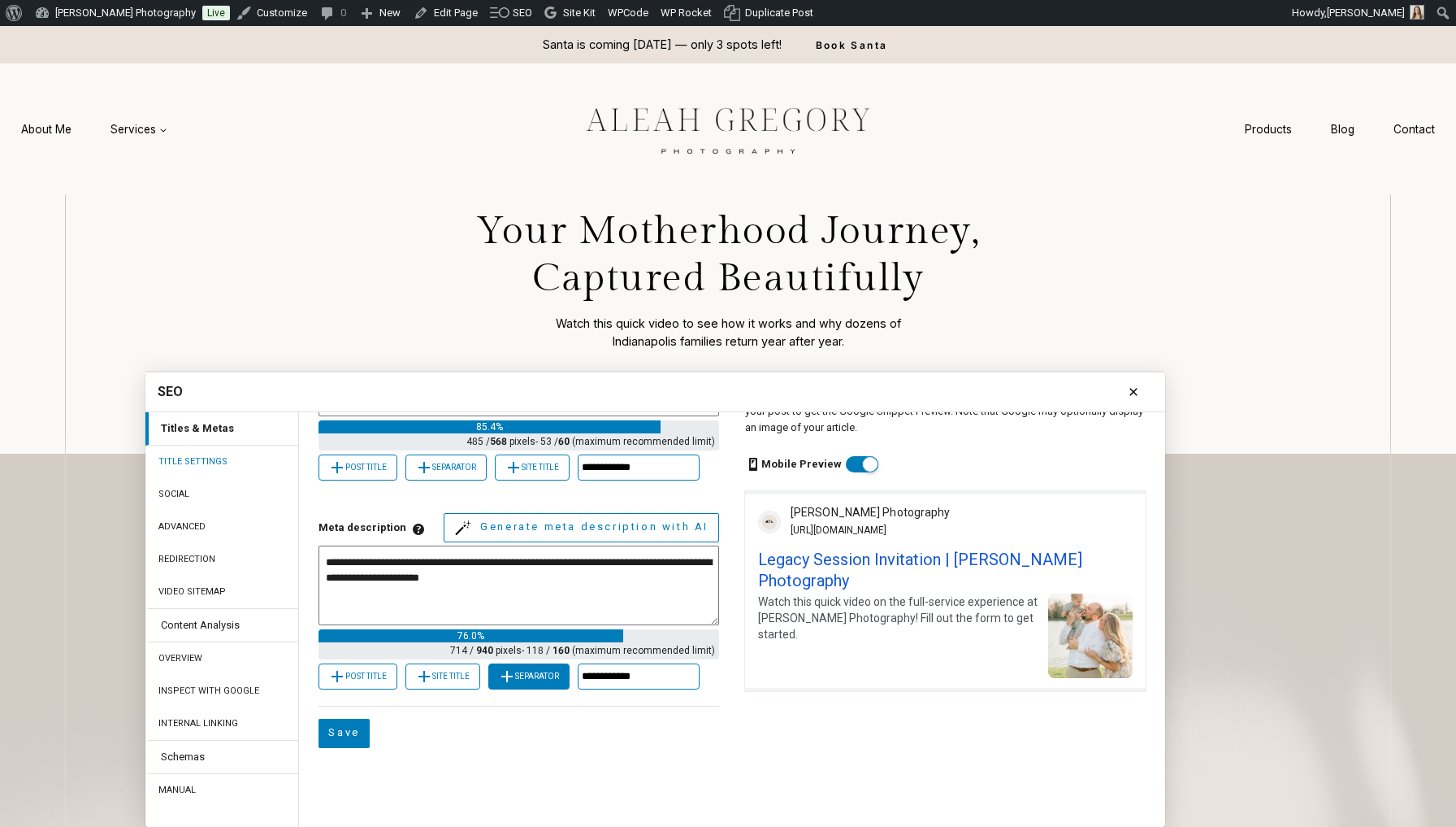
scroll to position [85, 0]
click at [340, 747] on button "Save" at bounding box center [343, 733] width 51 height 30
type textarea "**********"
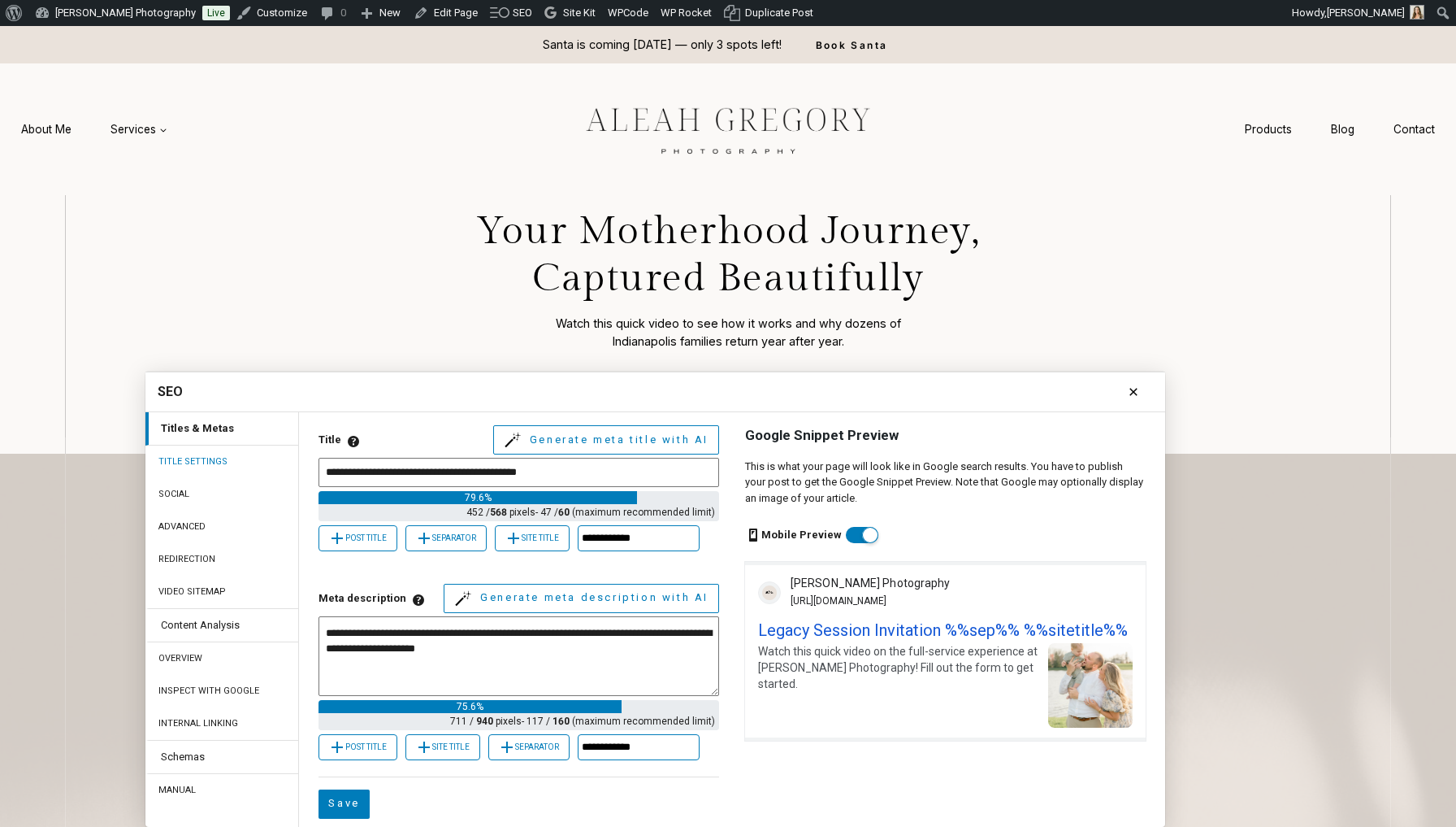
scroll to position [0, 0]
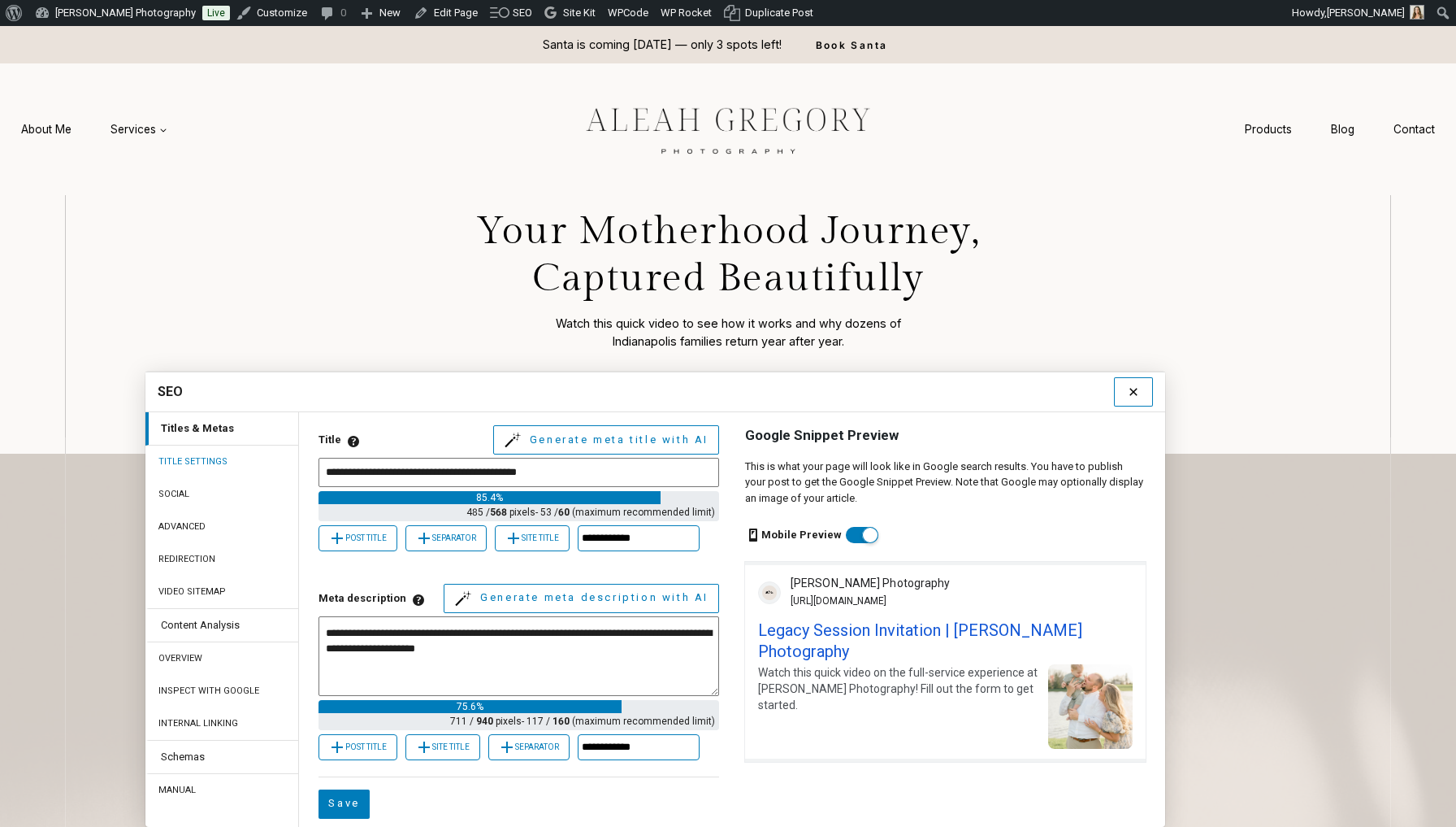
click at [1137, 387] on icon at bounding box center [1133, 391] width 19 height 19
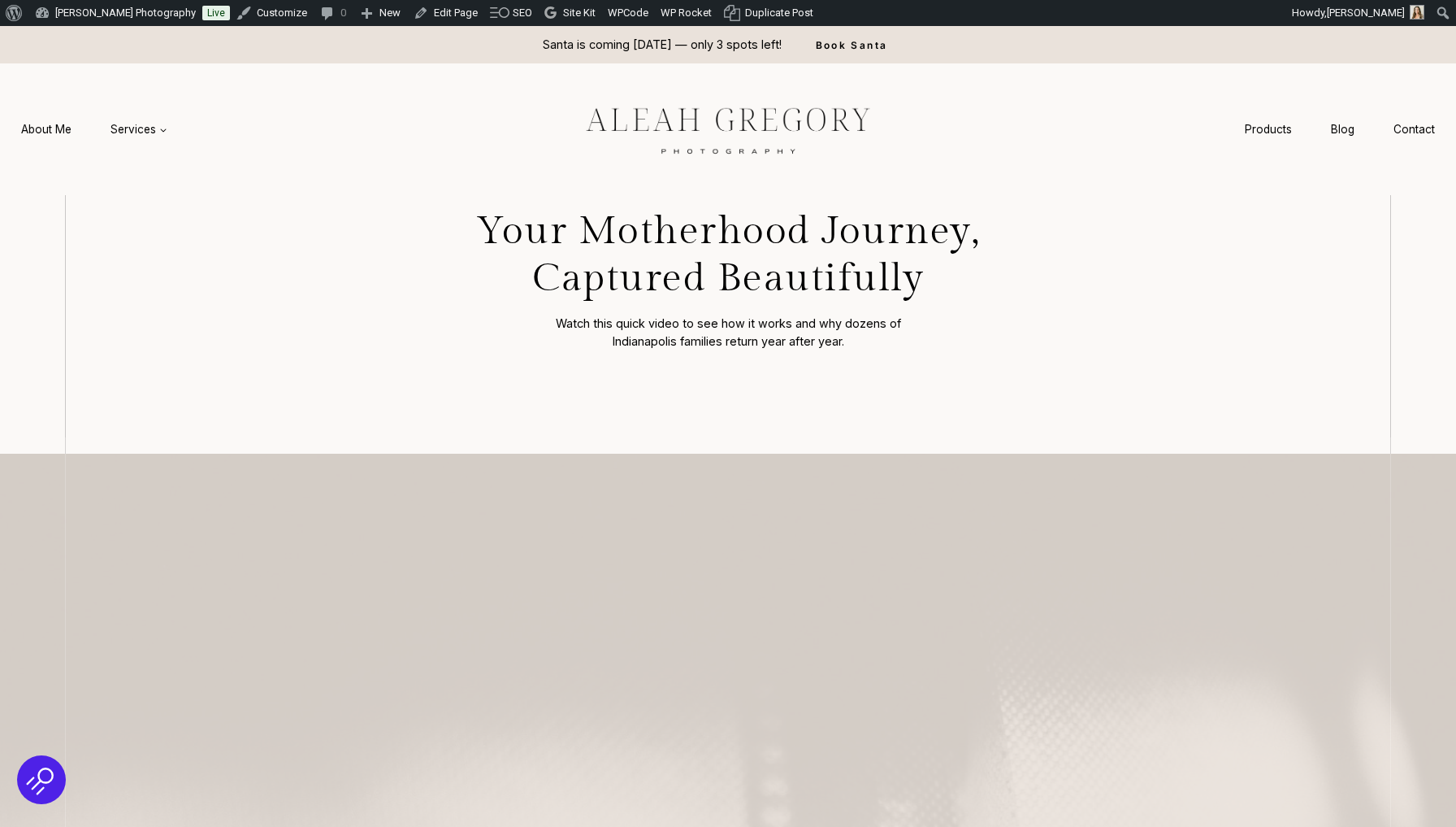
click at [672, 101] on img at bounding box center [728, 129] width 365 height 69
